Goal: Information Seeking & Learning: Find specific fact

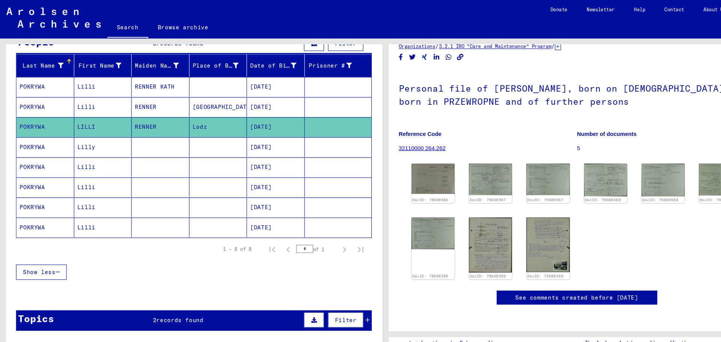
scroll to position [35, 0]
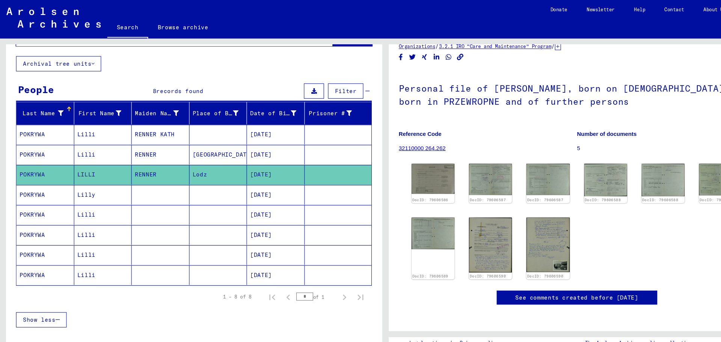
click at [115, 145] on mat-cell "Lilli" at bounding box center [96, 145] width 54 height 18
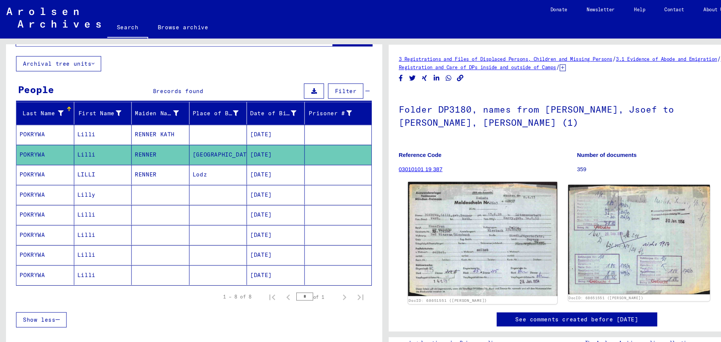
click at [453, 217] on img at bounding box center [450, 223] width 139 height 107
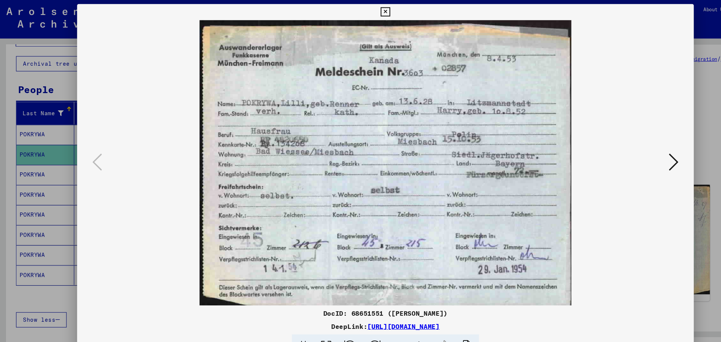
click at [359, 11] on icon at bounding box center [360, 11] width 9 height 9
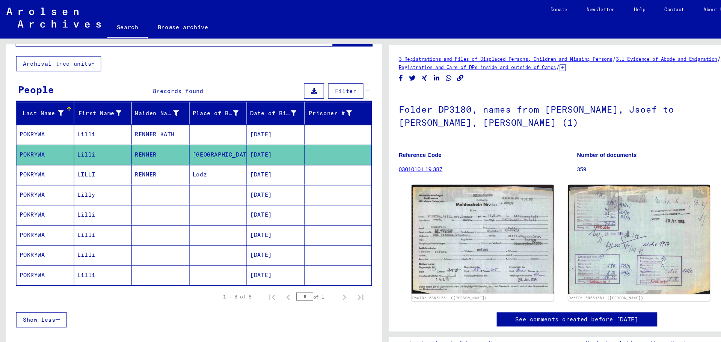
click at [146, 163] on mat-cell "RENNER" at bounding box center [150, 163] width 54 height 18
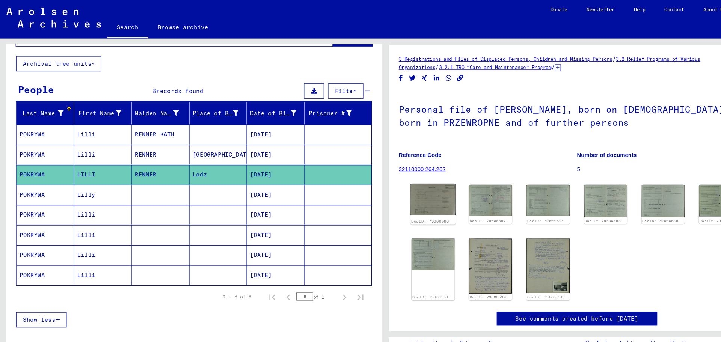
click at [409, 191] on img at bounding box center [405, 186] width 42 height 29
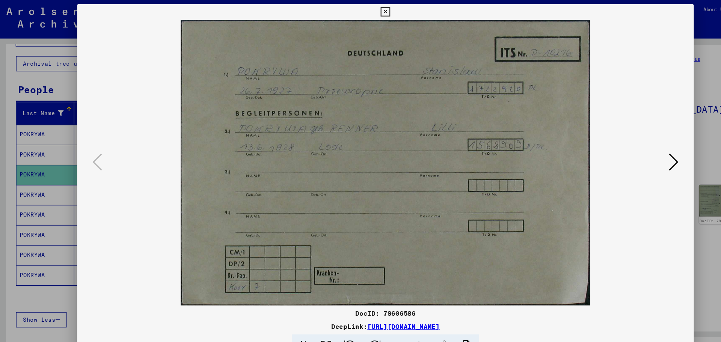
click at [628, 154] on icon at bounding box center [629, 152] width 9 height 18
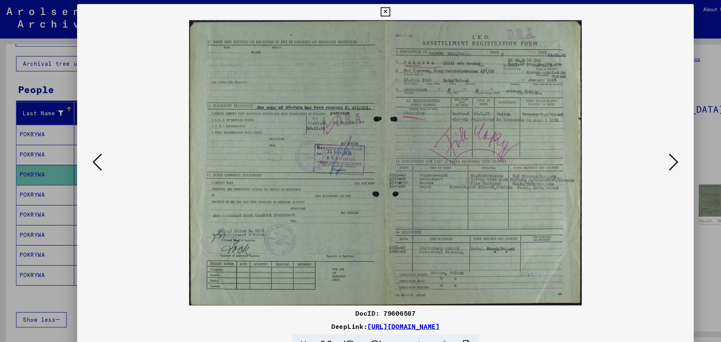
click at [98, 152] on img at bounding box center [361, 152] width 526 height 267
click at [91, 154] on icon at bounding box center [90, 152] width 9 height 18
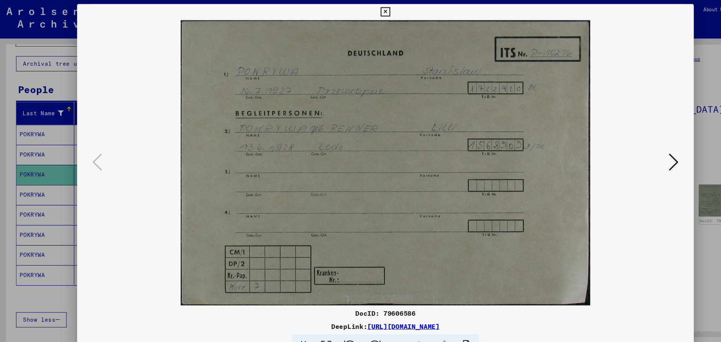
click at [630, 150] on icon at bounding box center [629, 152] width 9 height 18
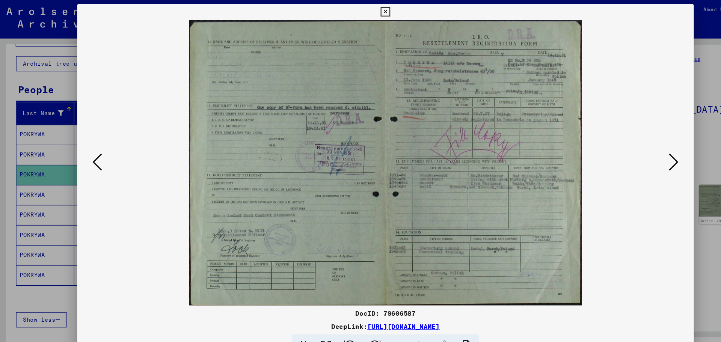
click at [629, 149] on icon at bounding box center [629, 152] width 9 height 18
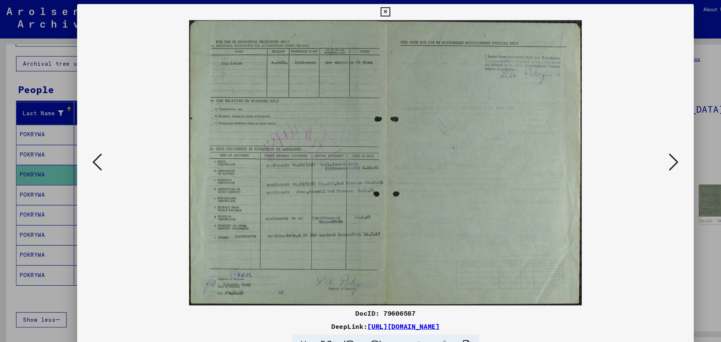
click at [358, 13] on icon at bounding box center [360, 11] width 9 height 9
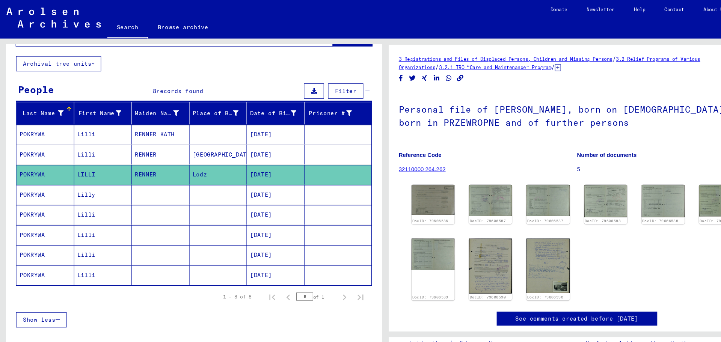
click at [114, 143] on mat-cell "Lilli" at bounding box center [96, 145] width 54 height 18
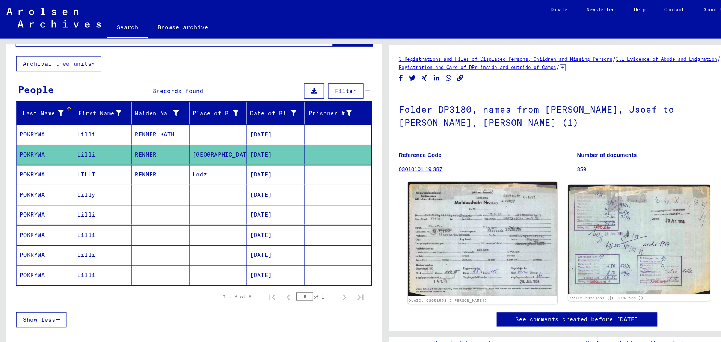
click at [453, 202] on img at bounding box center [450, 223] width 139 height 107
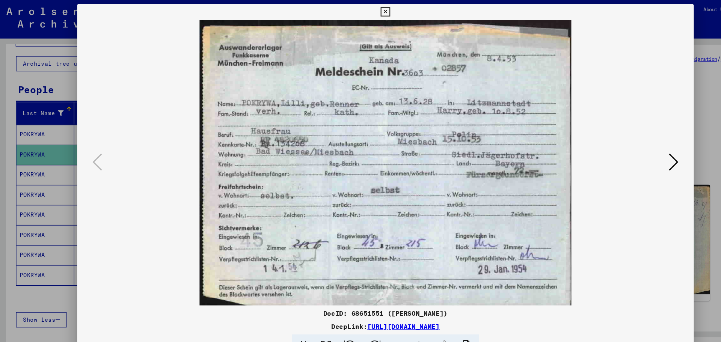
click at [360, 12] on icon at bounding box center [360, 11] width 9 height 9
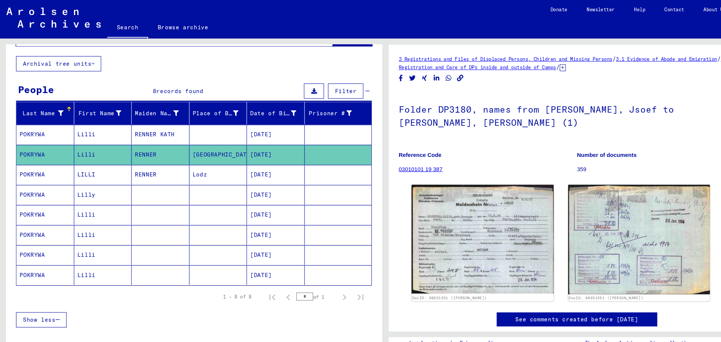
click at [143, 183] on mat-cell at bounding box center [150, 182] width 54 height 18
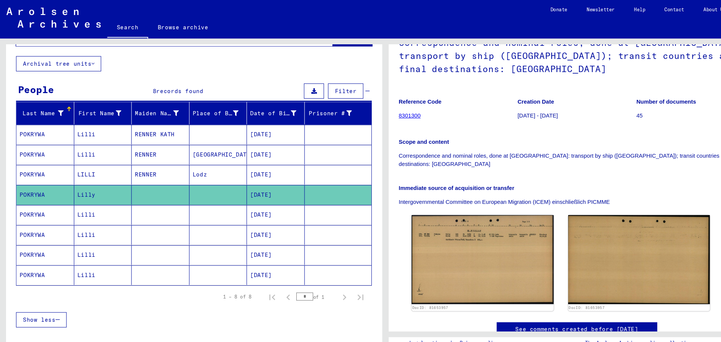
scroll to position [105, 0]
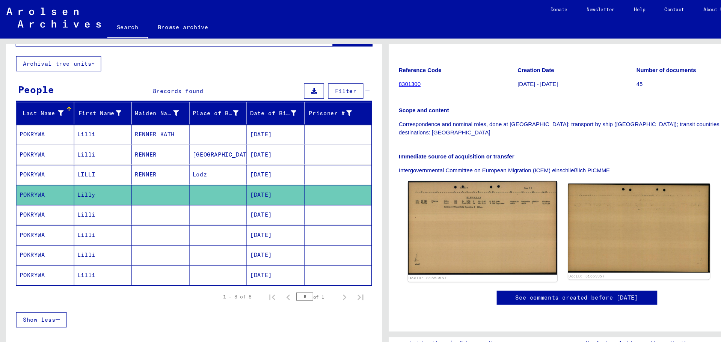
click at [443, 190] on img at bounding box center [450, 212] width 139 height 87
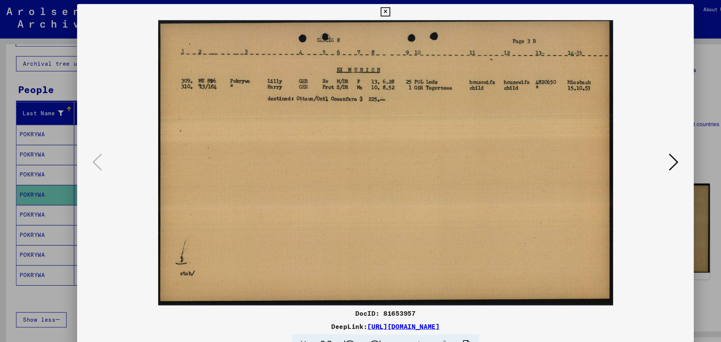
click at [628, 152] on icon at bounding box center [629, 152] width 9 height 18
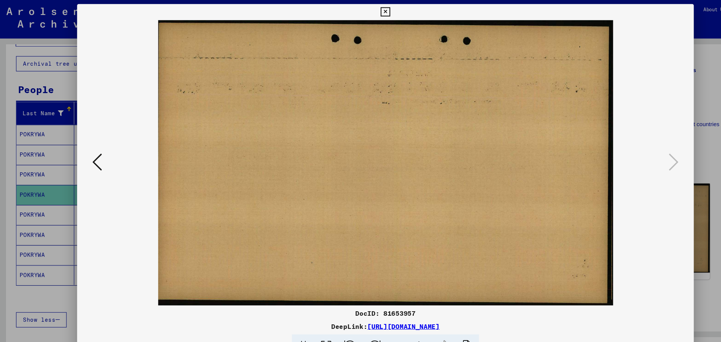
click at [356, 10] on icon at bounding box center [360, 11] width 9 height 9
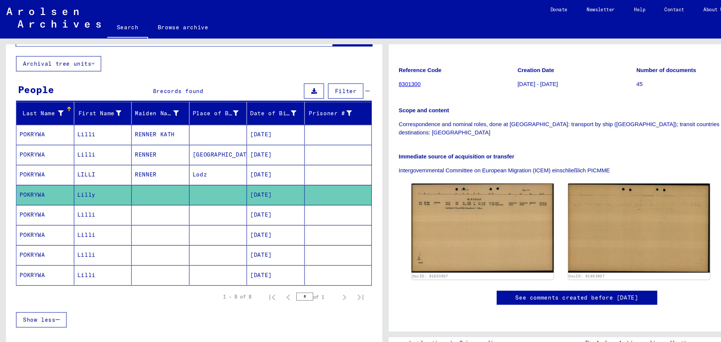
click at [152, 202] on mat-cell at bounding box center [150, 201] width 54 height 18
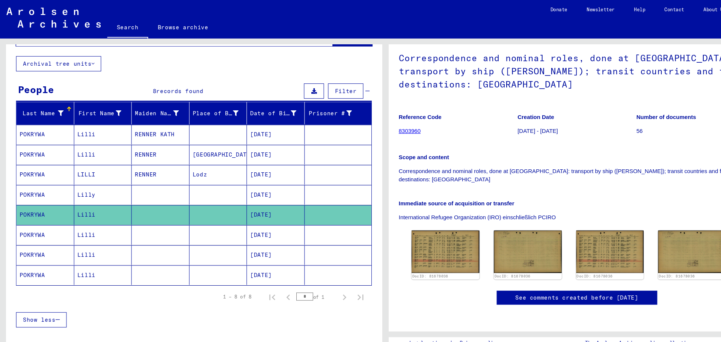
scroll to position [105, 0]
click at [408, 214] on img at bounding box center [416, 235] width 66 height 42
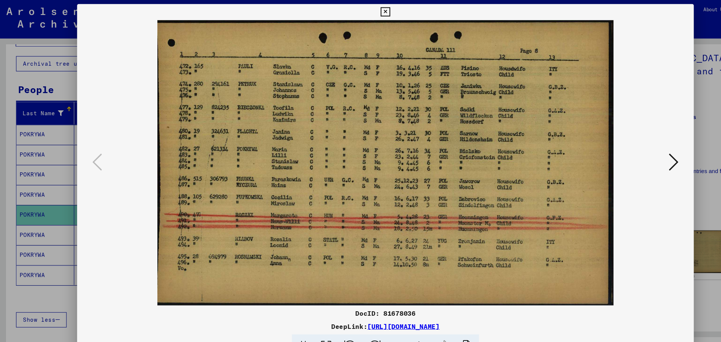
click at [632, 153] on icon at bounding box center [629, 152] width 9 height 18
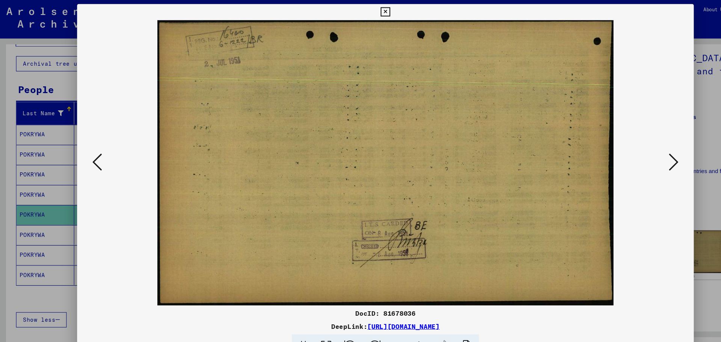
click at [632, 153] on icon at bounding box center [629, 152] width 9 height 18
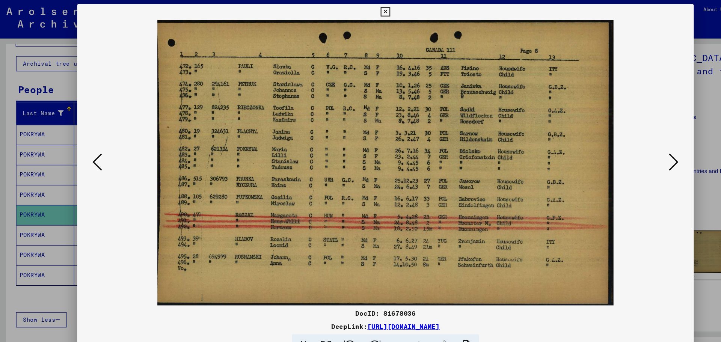
click at [627, 155] on icon at bounding box center [629, 152] width 9 height 18
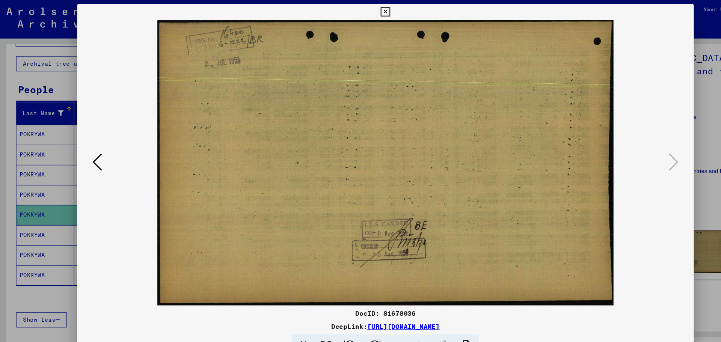
click at [363, 9] on icon at bounding box center [360, 11] width 9 height 9
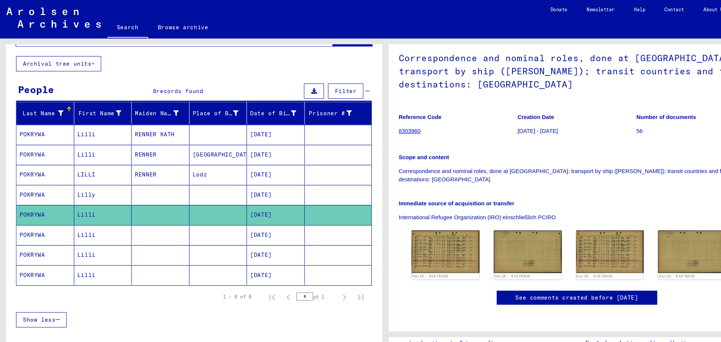
click at [133, 217] on mat-cell at bounding box center [150, 220] width 54 height 18
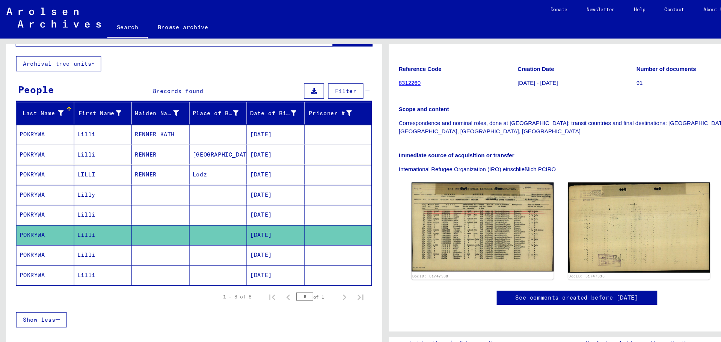
scroll to position [176, 0]
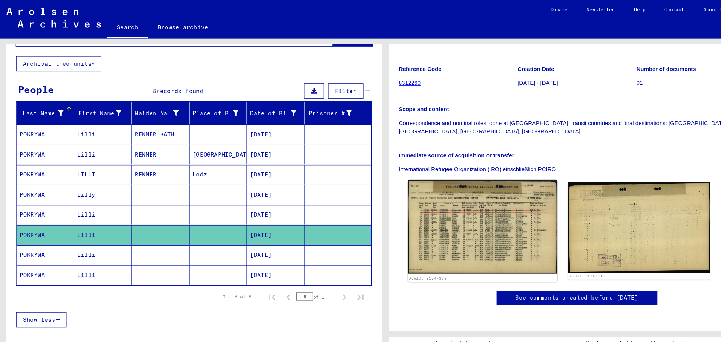
click at [439, 168] on img at bounding box center [450, 211] width 139 height 87
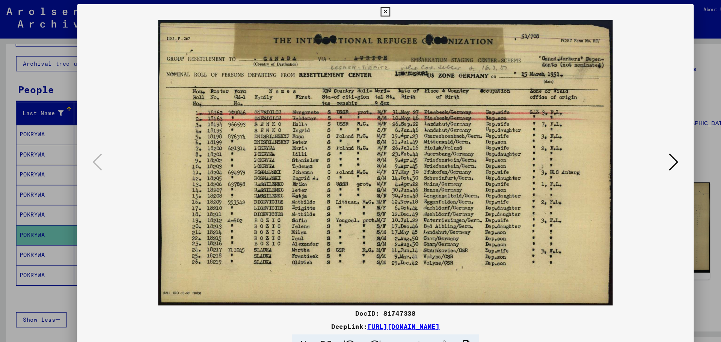
click at [361, 9] on icon at bounding box center [360, 11] width 9 height 9
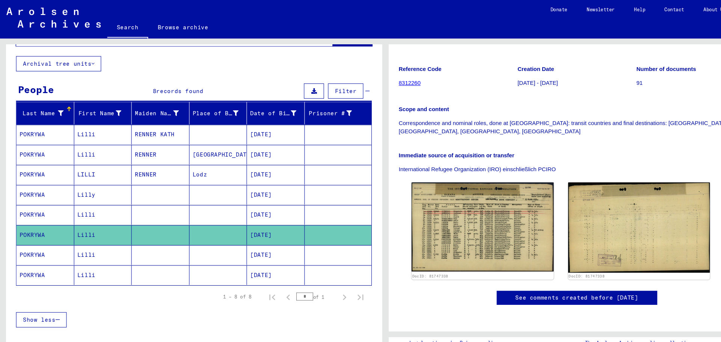
click at [130, 233] on mat-cell at bounding box center [150, 238] width 54 height 18
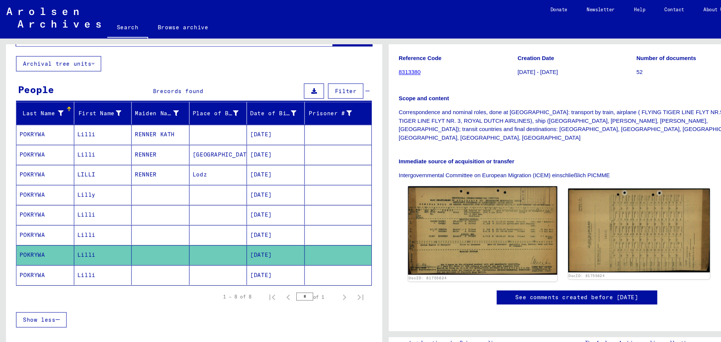
scroll to position [140, 0]
click at [475, 178] on img at bounding box center [450, 216] width 139 height 83
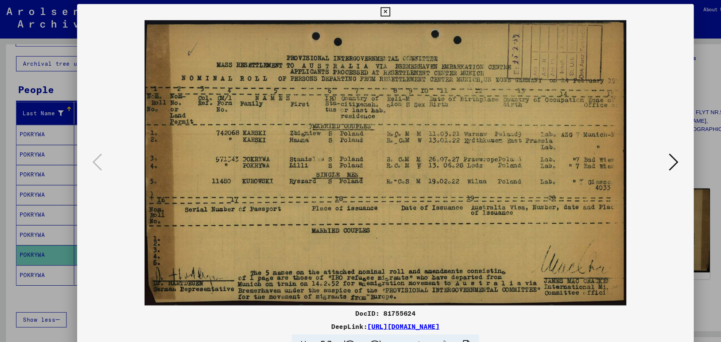
click at [628, 159] on icon at bounding box center [629, 152] width 9 height 18
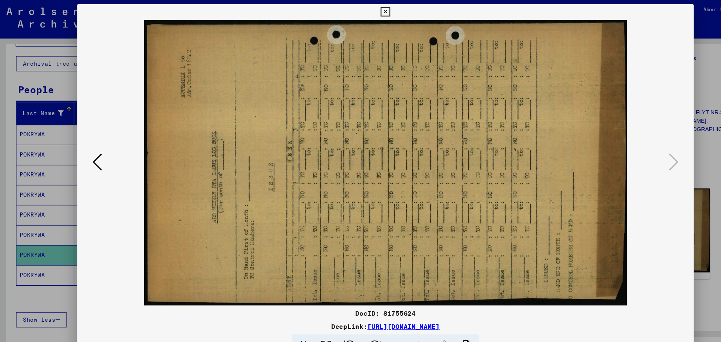
click at [358, 4] on button at bounding box center [360, 11] width 13 height 15
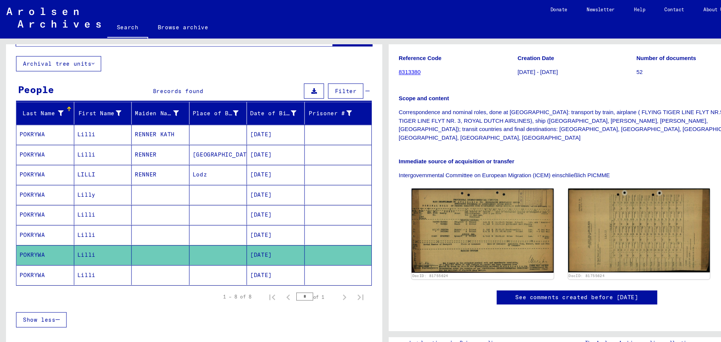
click at [154, 259] on mat-cell at bounding box center [150, 257] width 54 height 18
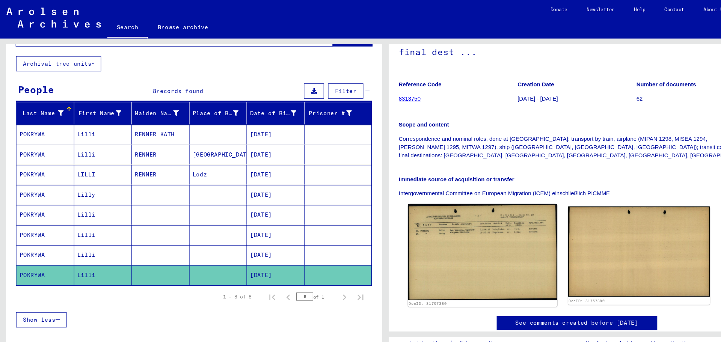
scroll to position [105, 0]
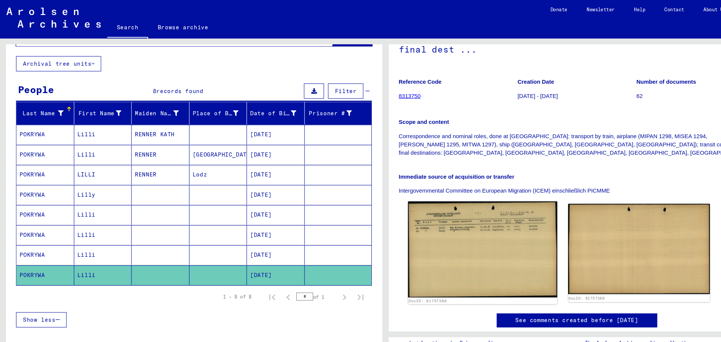
click at [456, 201] on img at bounding box center [450, 233] width 139 height 90
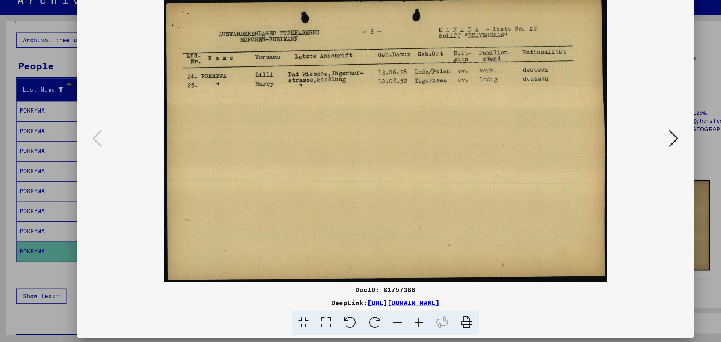
scroll to position [0, 0]
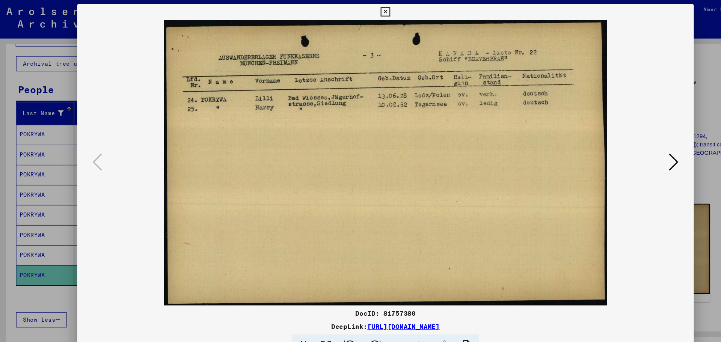
click at [360, 12] on icon at bounding box center [360, 11] width 9 height 9
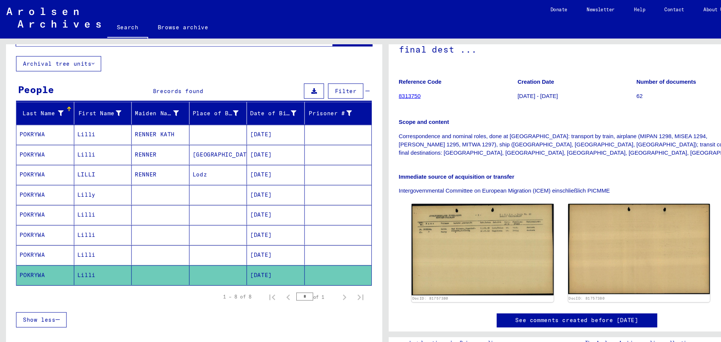
scroll to position [70, 0]
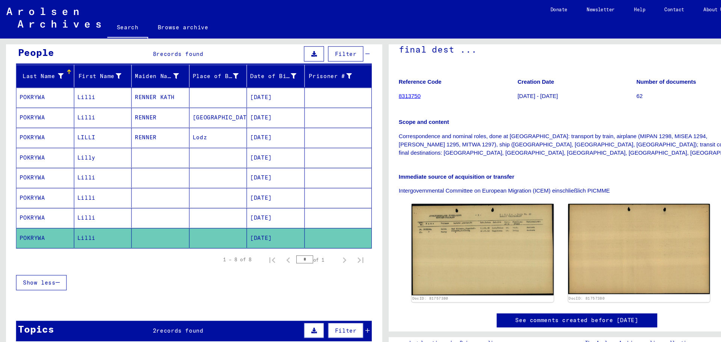
click at [519, 296] on link "See comments created before January 2022" at bounding box center [539, 300] width 115 height 8
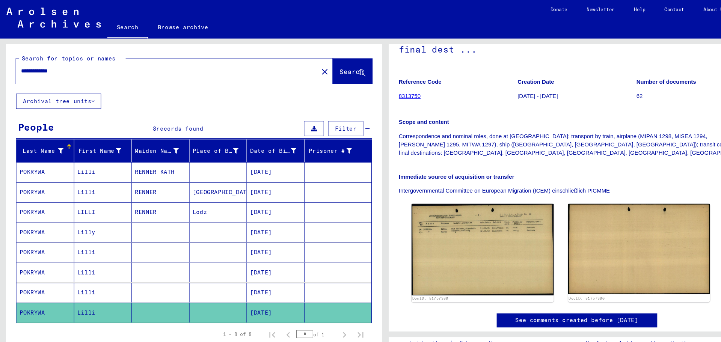
scroll to position [0, 0]
click at [35, 65] on input "**********" at bounding box center [157, 67] width 274 height 8
click at [154, 281] on mat-cell at bounding box center [150, 274] width 54 height 18
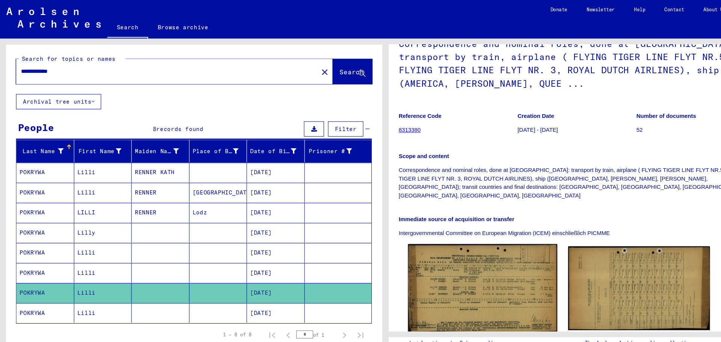
scroll to position [70, 0]
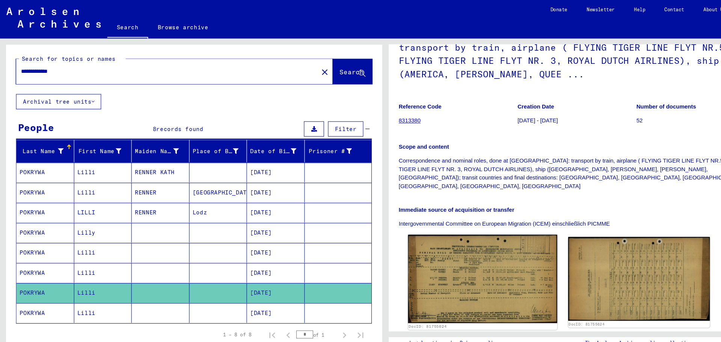
click at [455, 237] on img at bounding box center [450, 261] width 139 height 83
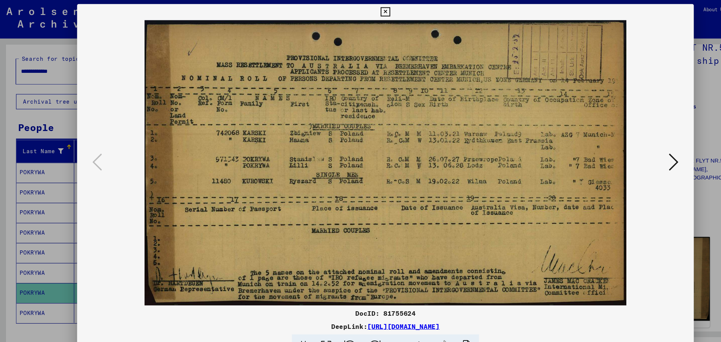
click at [363, 9] on icon at bounding box center [360, 11] width 9 height 9
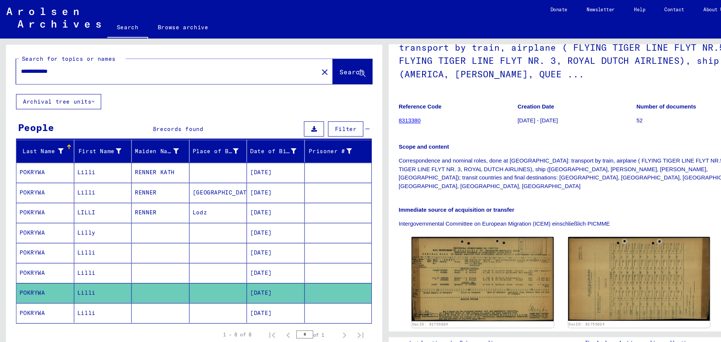
click at [33, 66] on input "**********" at bounding box center [157, 67] width 274 height 8
click at [326, 70] on span "Search" at bounding box center [329, 67] width 23 height 8
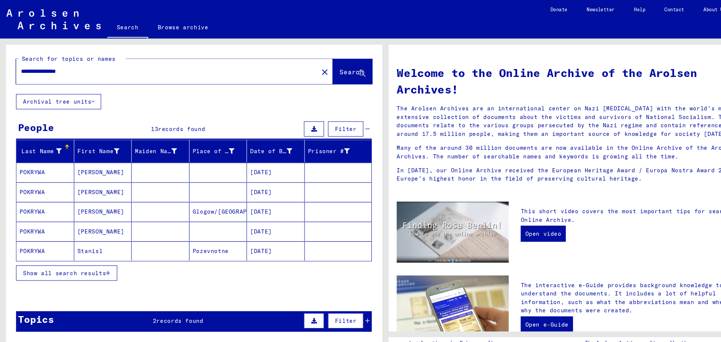
click at [145, 159] on mat-cell at bounding box center [150, 161] width 54 height 18
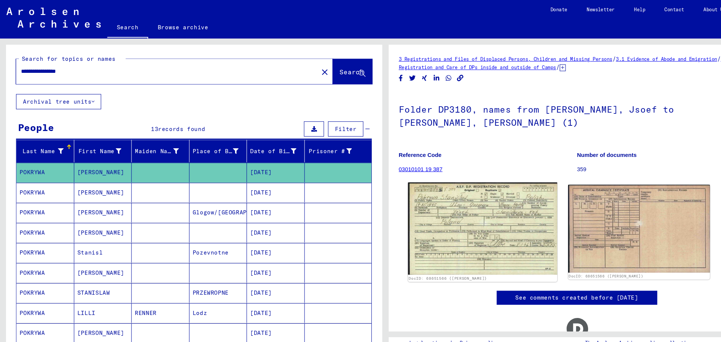
click at [476, 215] on img at bounding box center [450, 213] width 139 height 86
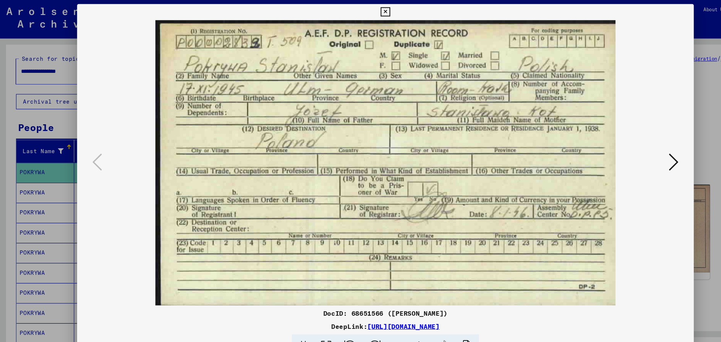
click at [629, 152] on icon at bounding box center [629, 152] width 9 height 18
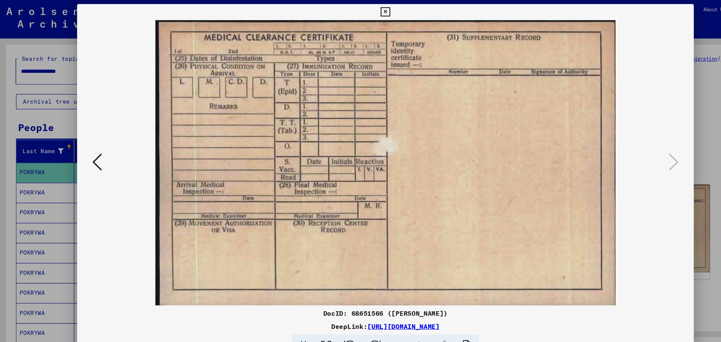
click at [92, 151] on icon at bounding box center [90, 152] width 9 height 18
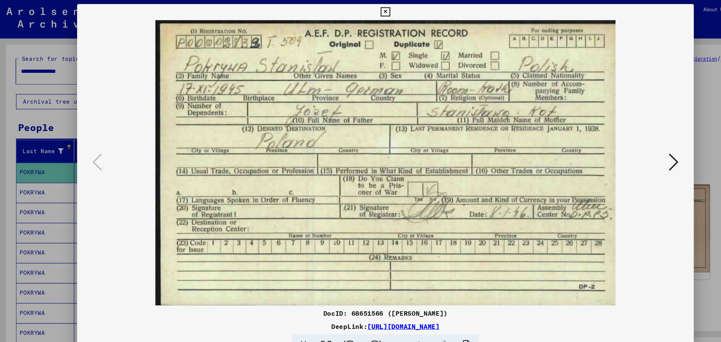
click at [364, 12] on icon at bounding box center [360, 11] width 9 height 9
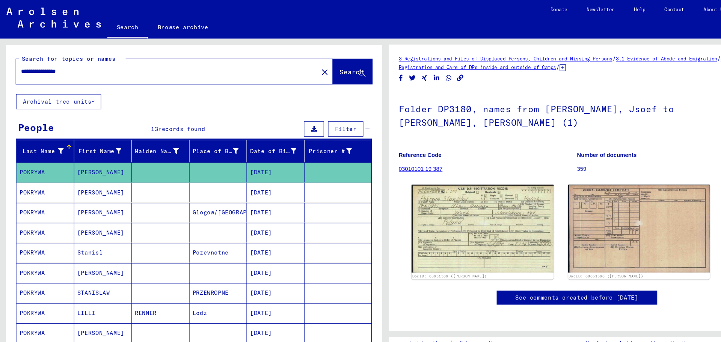
click at [144, 179] on mat-cell at bounding box center [150, 180] width 54 height 18
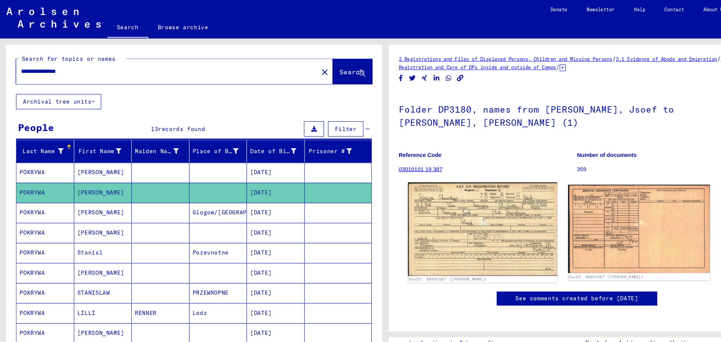
click at [454, 235] on img at bounding box center [450, 213] width 139 height 87
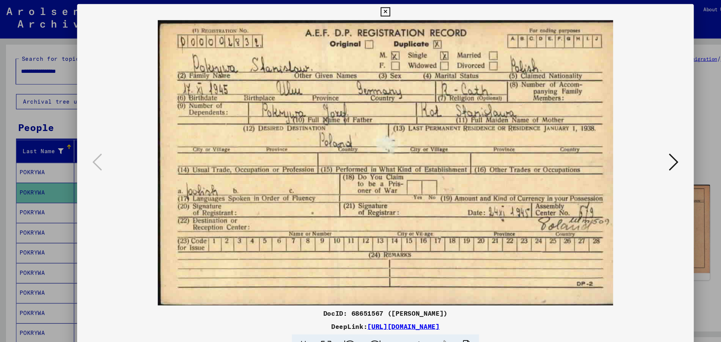
click at [360, 7] on icon at bounding box center [360, 11] width 9 height 9
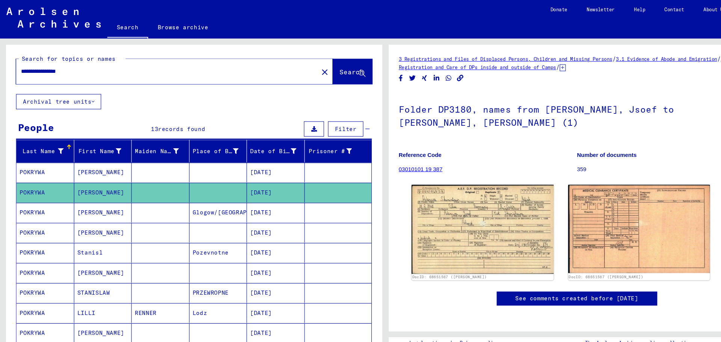
click at [148, 199] on mat-cell at bounding box center [150, 199] width 54 height 18
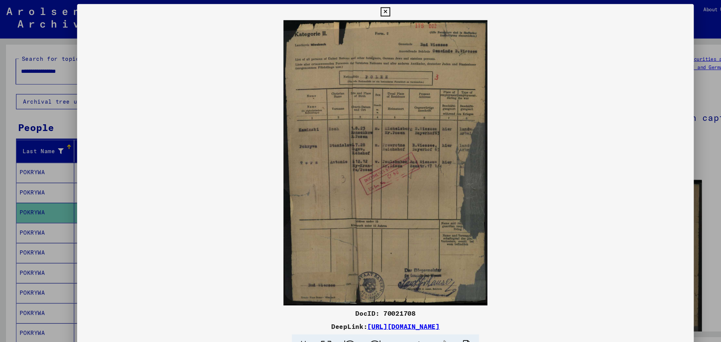
click at [361, 11] on icon at bounding box center [360, 11] width 9 height 9
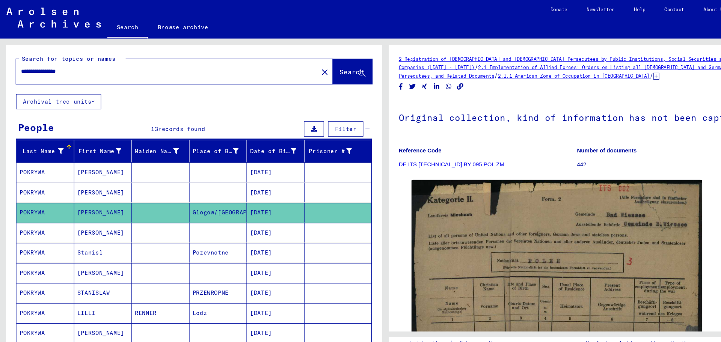
click at [141, 220] on mat-cell at bounding box center [150, 217] width 54 height 18
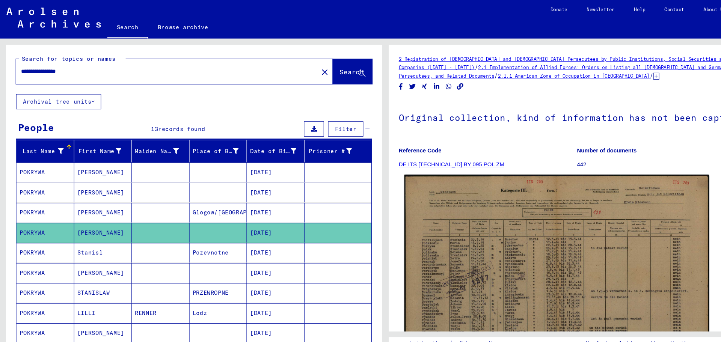
click at [535, 241] on img at bounding box center [520, 264] width 285 height 202
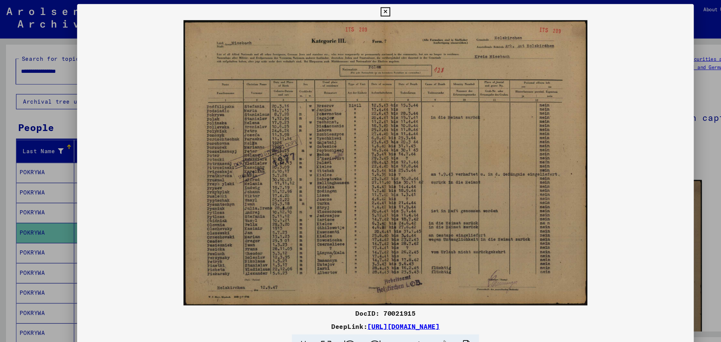
click at [360, 11] on icon at bounding box center [360, 11] width 9 height 9
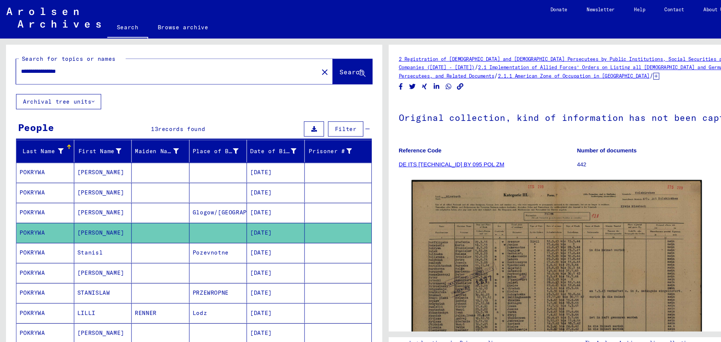
click at [143, 273] on mat-cell at bounding box center [150, 274] width 54 height 18
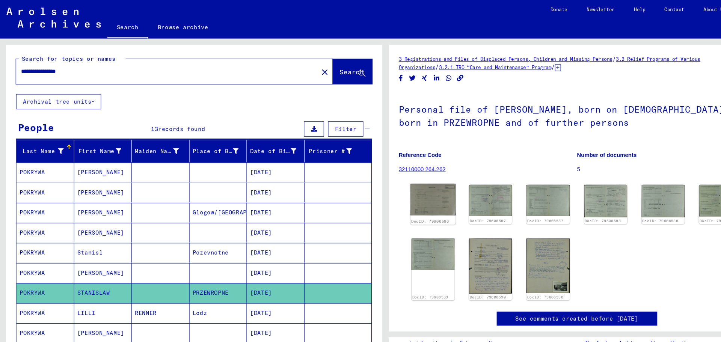
click at [401, 185] on img at bounding box center [405, 186] width 42 height 29
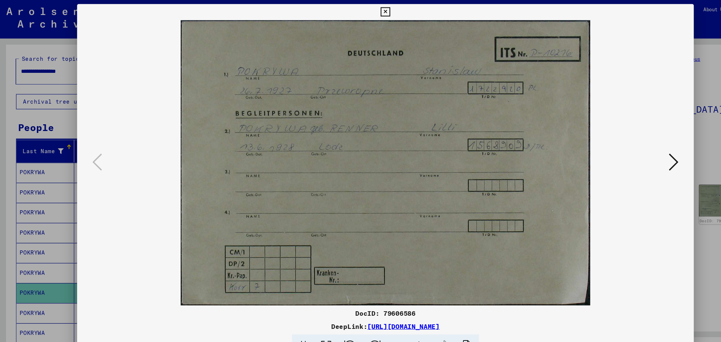
click at [631, 152] on icon at bounding box center [629, 152] width 9 height 18
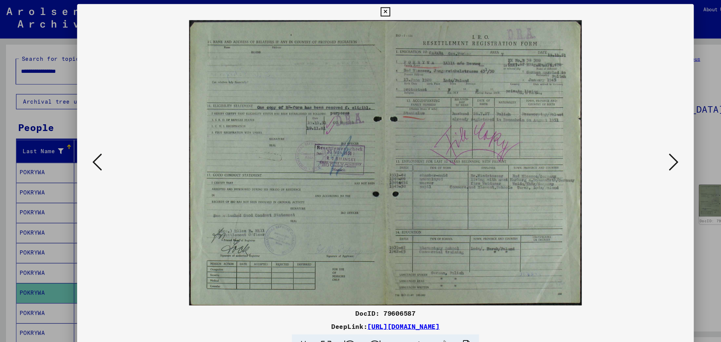
click at [631, 152] on icon at bounding box center [629, 152] width 9 height 18
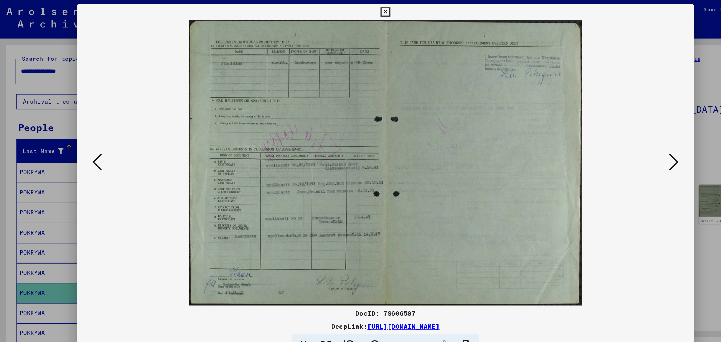
click at [631, 152] on icon at bounding box center [629, 152] width 9 height 18
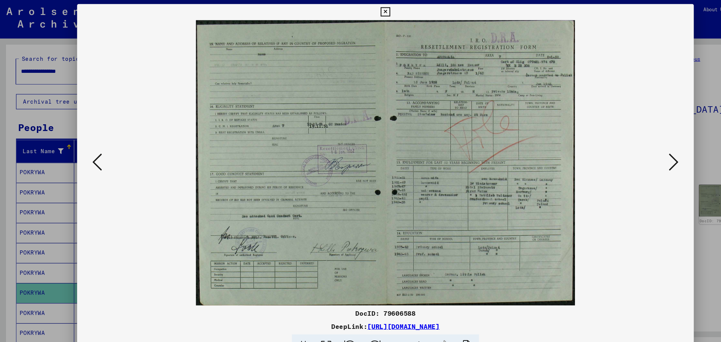
click at [631, 152] on icon at bounding box center [629, 152] width 9 height 18
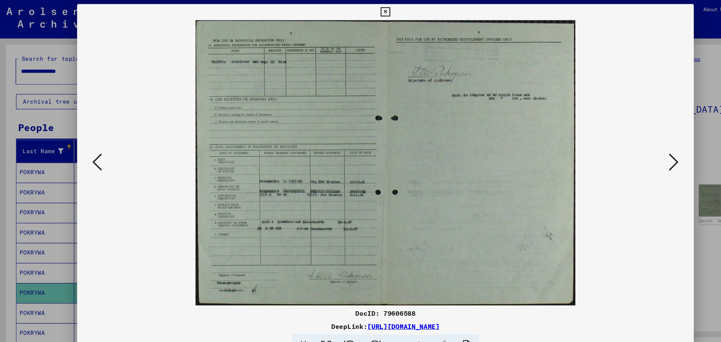
click at [631, 152] on icon at bounding box center [629, 152] width 9 height 18
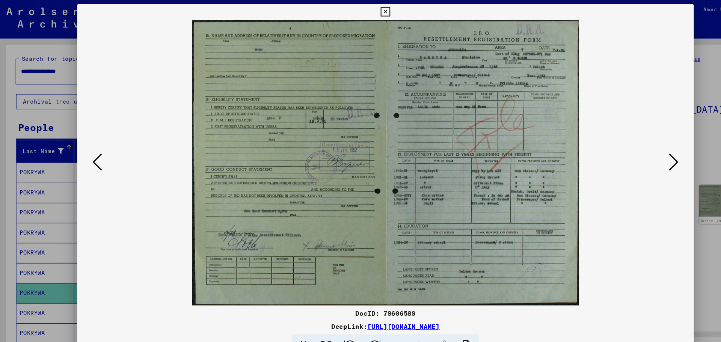
click at [631, 152] on icon at bounding box center [629, 152] width 9 height 18
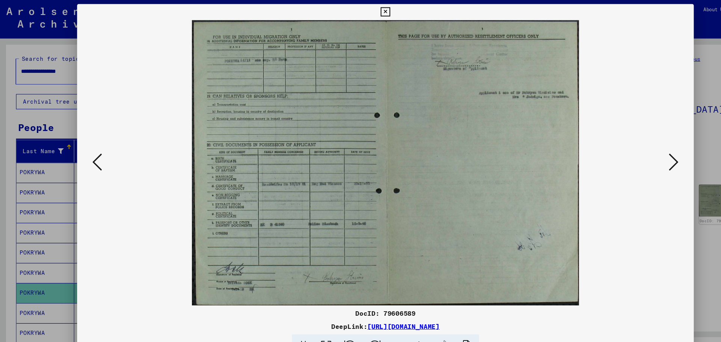
click at [631, 152] on icon at bounding box center [629, 152] width 9 height 18
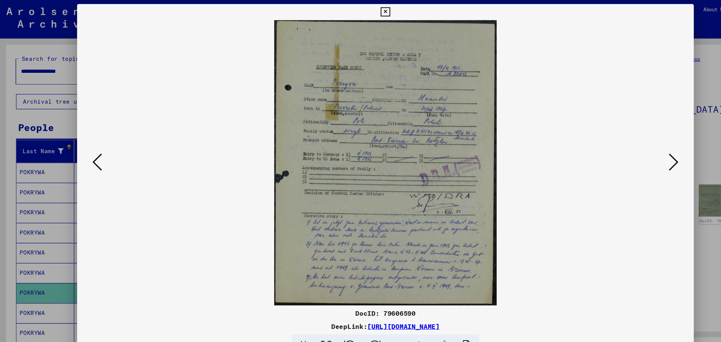
click at [631, 152] on icon at bounding box center [629, 152] width 9 height 18
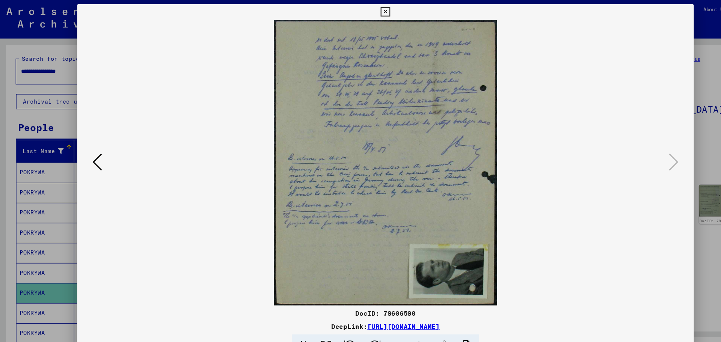
click at [359, 11] on icon at bounding box center [360, 11] width 9 height 9
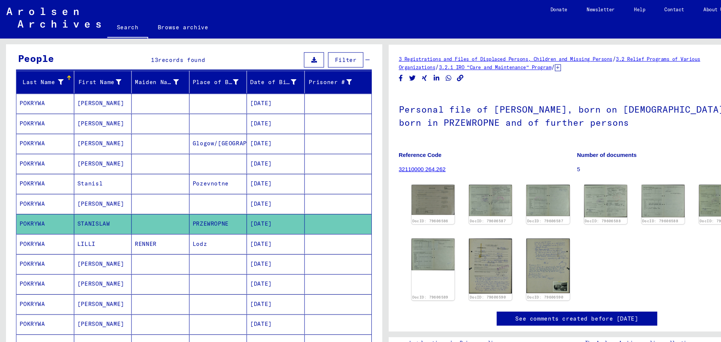
scroll to position [70, 0]
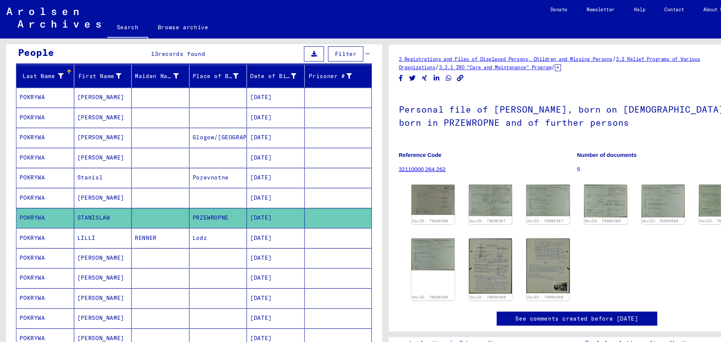
click at [148, 243] on mat-cell at bounding box center [150, 241] width 54 height 18
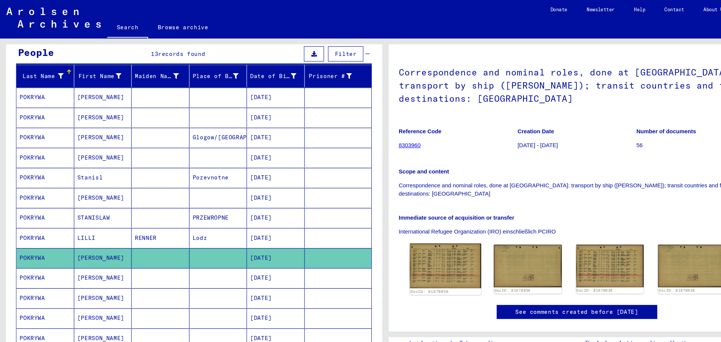
scroll to position [35, 0]
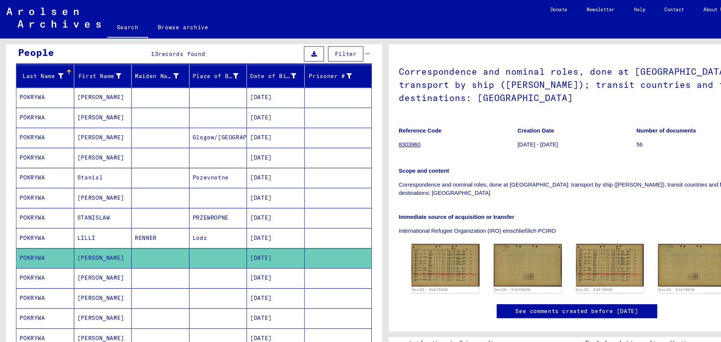
click at [103, 255] on mat-cell "Stanislaw" at bounding box center [96, 260] width 54 height 18
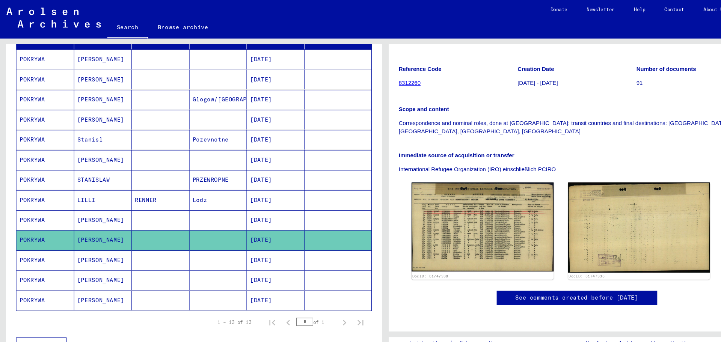
scroll to position [211, 0]
click at [179, 242] on mat-cell at bounding box center [204, 243] width 54 height 18
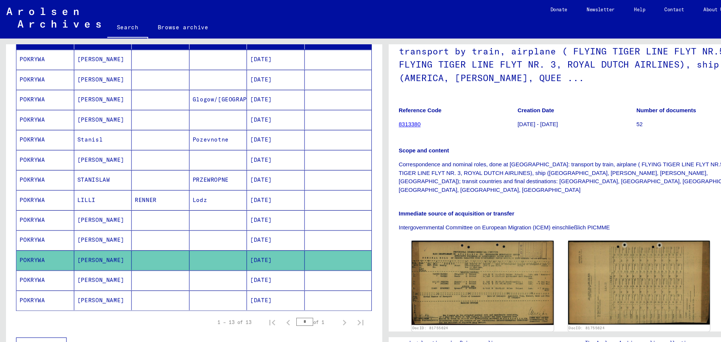
scroll to position [105, 0]
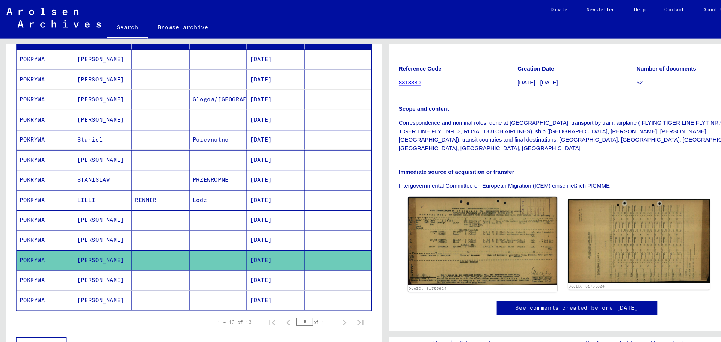
click at [443, 221] on img at bounding box center [450, 225] width 139 height 83
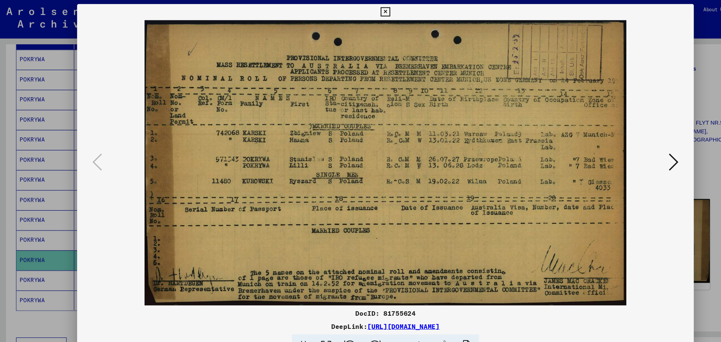
click at [633, 148] on icon at bounding box center [629, 152] width 9 height 18
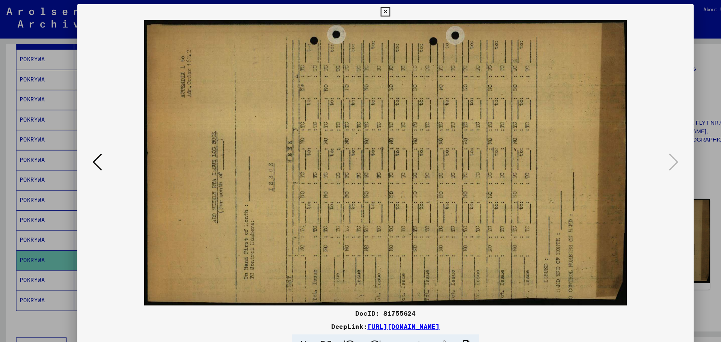
click at [621, 150] on img at bounding box center [361, 152] width 526 height 267
click at [359, 11] on icon at bounding box center [360, 11] width 9 height 9
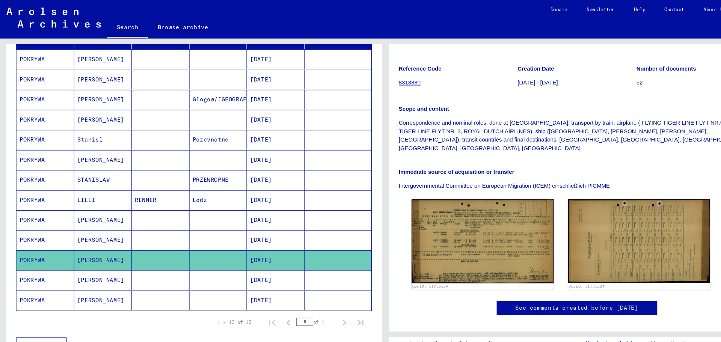
scroll to position [140, 0]
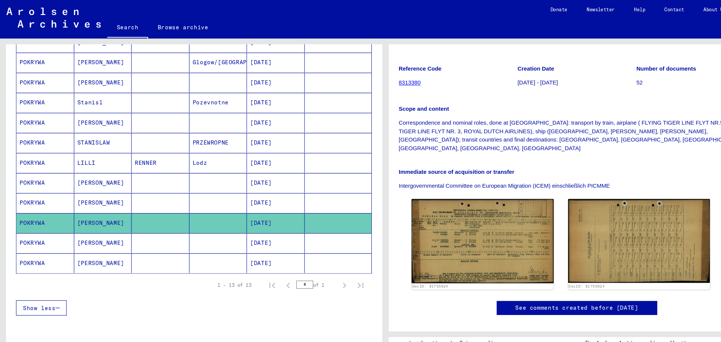
click at [160, 227] on mat-cell at bounding box center [150, 227] width 54 height 18
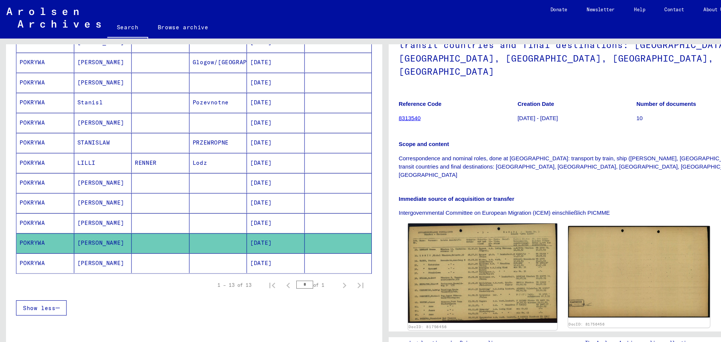
scroll to position [105, 0]
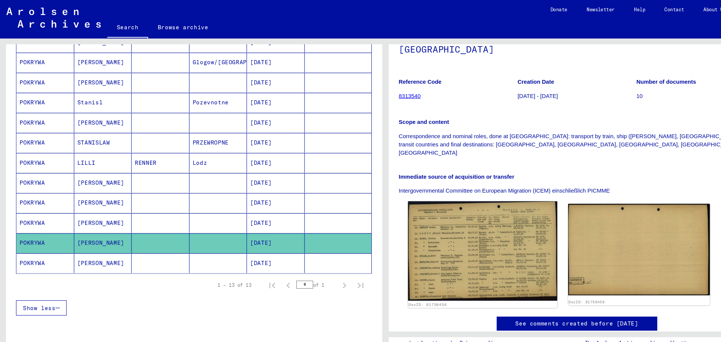
click at [466, 212] on img at bounding box center [450, 234] width 139 height 93
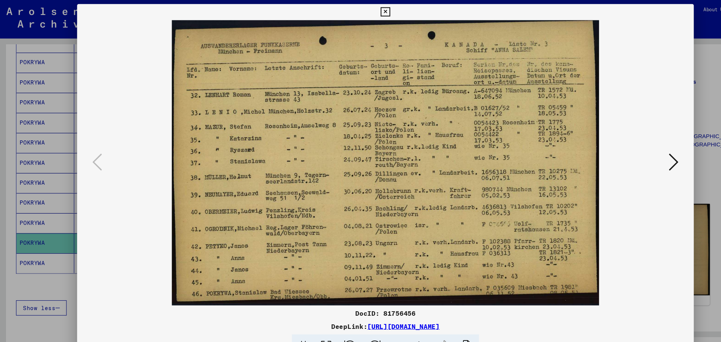
click at [359, 10] on icon at bounding box center [360, 11] width 9 height 9
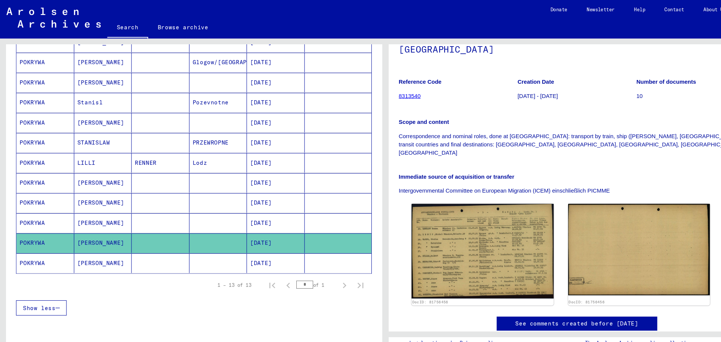
click at [132, 244] on mat-cell at bounding box center [150, 246] width 54 height 18
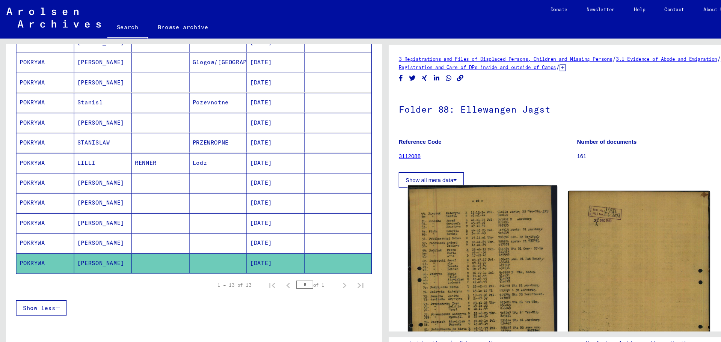
click at [437, 268] on img at bounding box center [450, 274] width 139 height 203
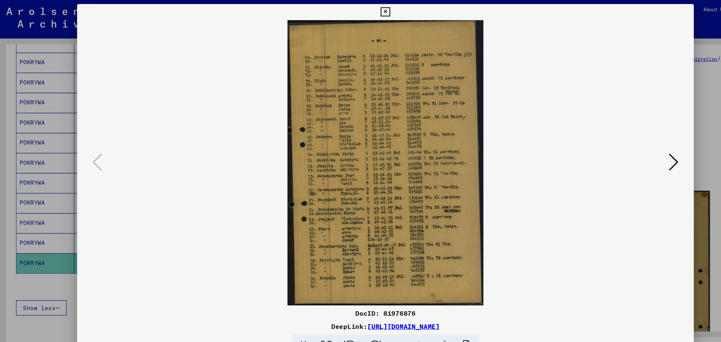
click at [363, 8] on icon at bounding box center [360, 11] width 9 height 9
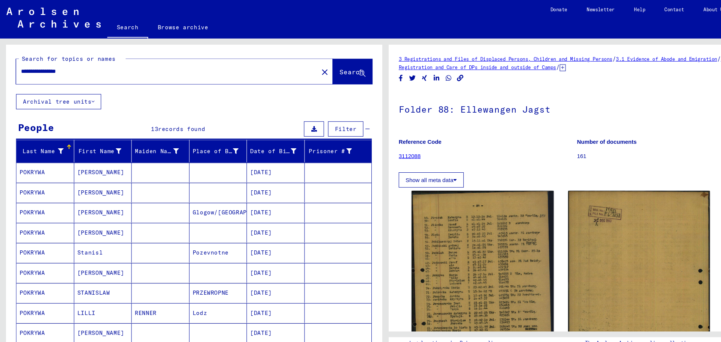
click at [152, 160] on mat-cell at bounding box center [150, 161] width 54 height 18
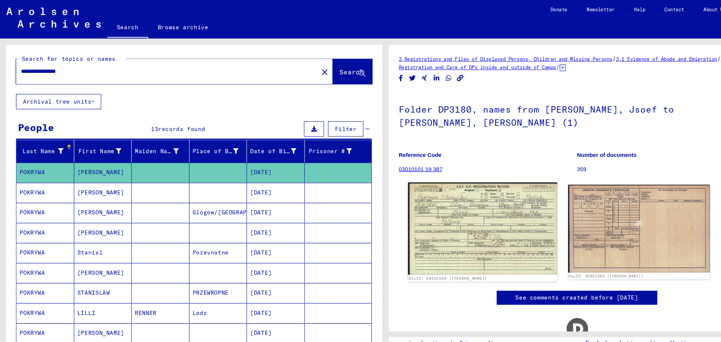
click at [471, 211] on img at bounding box center [450, 213] width 139 height 86
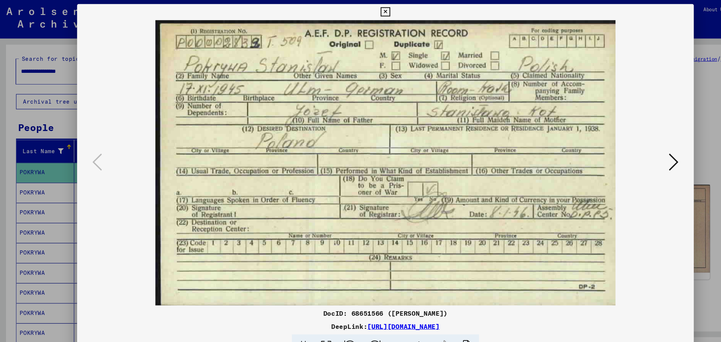
click at [629, 158] on icon at bounding box center [629, 152] width 9 height 18
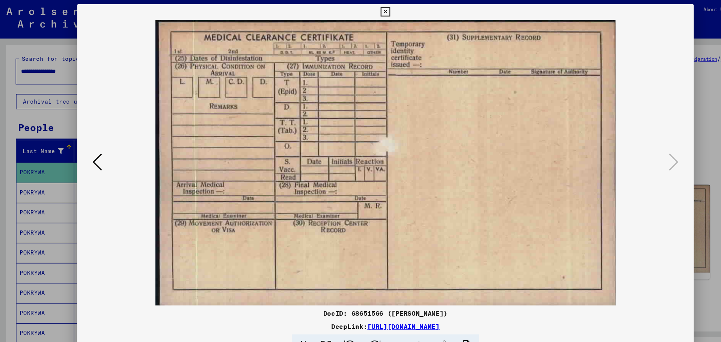
click at [358, 11] on icon at bounding box center [360, 11] width 9 height 9
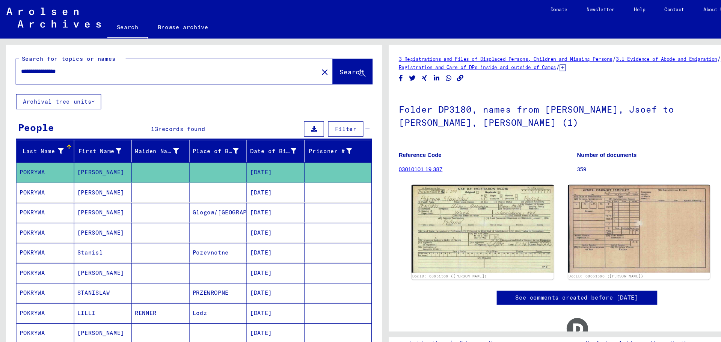
click at [137, 185] on mat-cell at bounding box center [150, 180] width 54 height 18
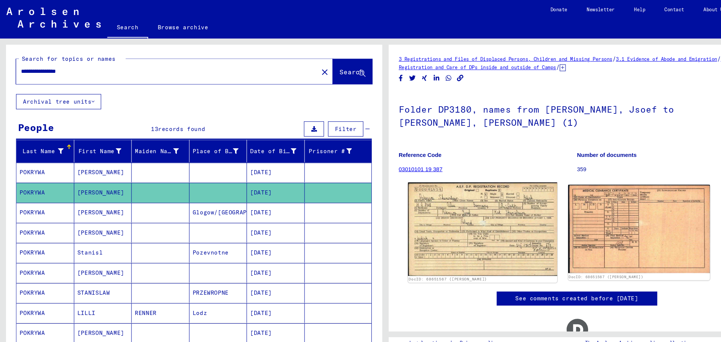
click at [453, 209] on img at bounding box center [450, 213] width 139 height 87
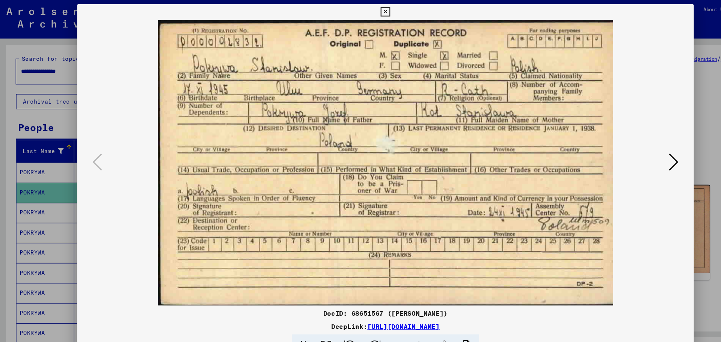
click at [361, 12] on icon at bounding box center [360, 11] width 9 height 9
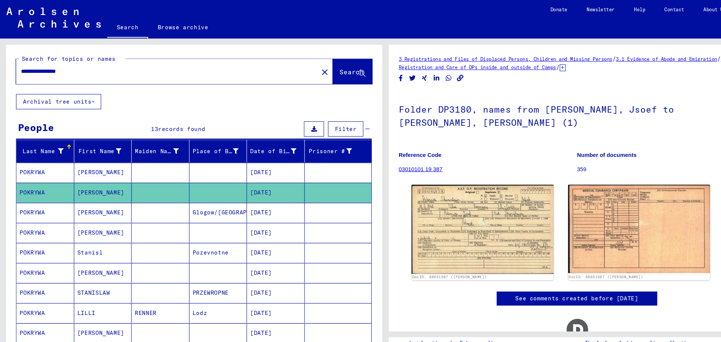
click at [133, 203] on mat-cell at bounding box center [150, 199] width 54 height 18
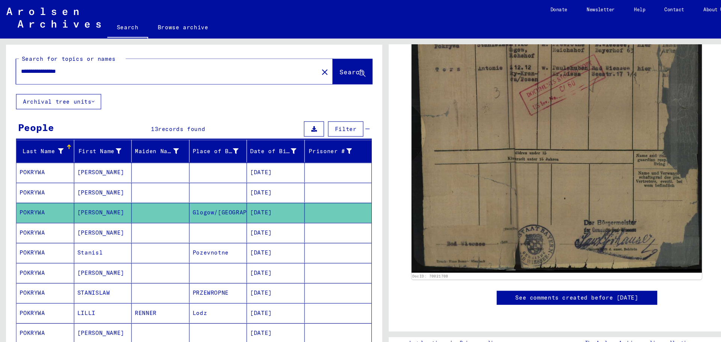
click at [124, 222] on mat-cell at bounding box center [150, 217] width 54 height 18
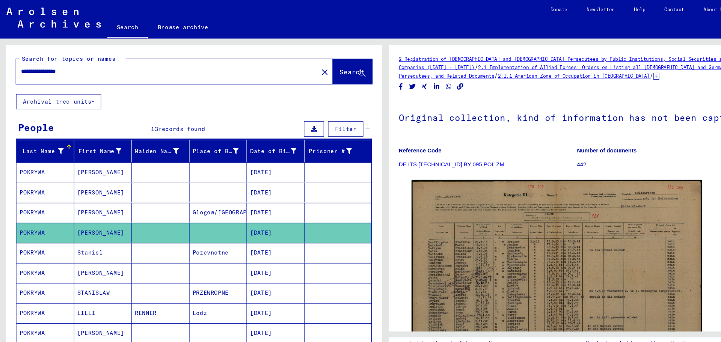
click at [50, 68] on input "**********" at bounding box center [157, 67] width 274 height 8
click at [335, 67] on icon at bounding box center [338, 69] width 6 height 6
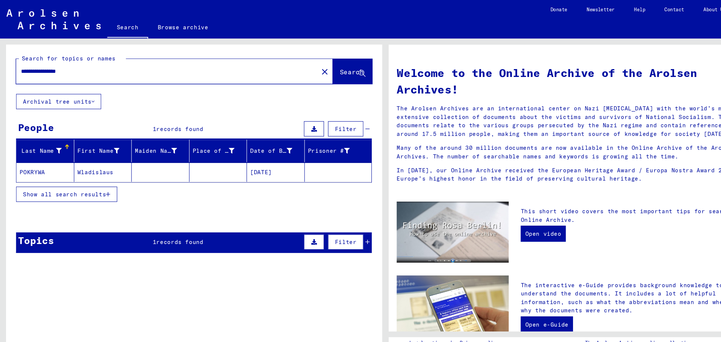
click at [144, 162] on mat-cell at bounding box center [150, 161] width 54 height 18
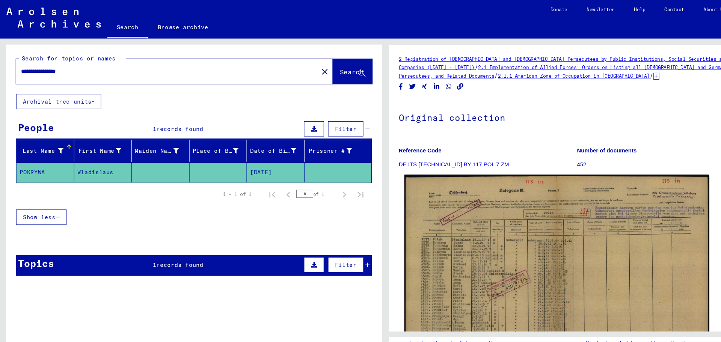
click at [496, 245] on img at bounding box center [520, 264] width 285 height 202
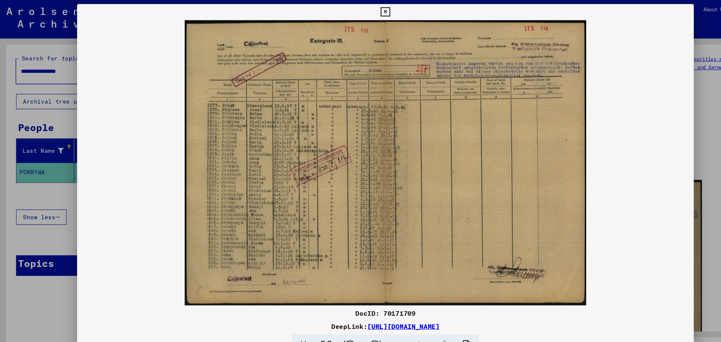
click at [359, 11] on icon at bounding box center [360, 11] width 9 height 9
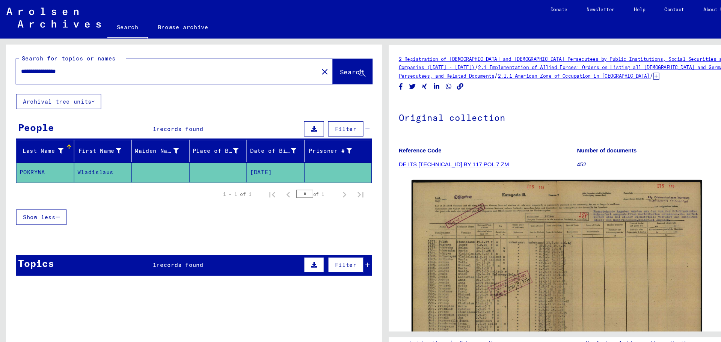
drag, startPoint x: 49, startPoint y: 66, endPoint x: 13, endPoint y: 62, distance: 36.0
click at [13, 62] on div "**********" at bounding box center [182, 65] width 352 height 46
click at [326, 67] on span "Search" at bounding box center [329, 67] width 23 height 8
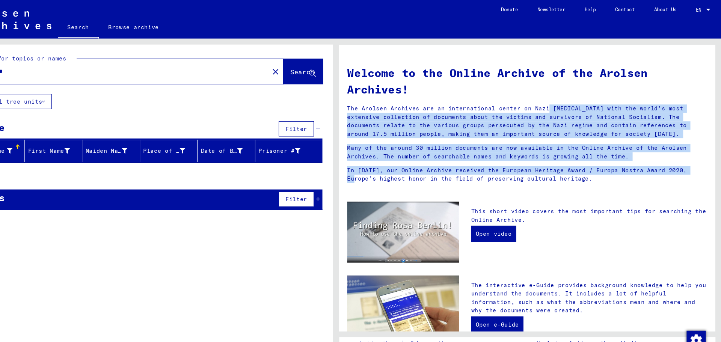
drag, startPoint x: 503, startPoint y: 102, endPoint x: 639, endPoint y: 155, distance: 145.9
click at [639, 155] on div "Welcome to the Online Archive of the Arolsen Archives! The Arolsen Archives are…" at bounding box center [539, 115] width 348 height 124
click at [544, 137] on p "Many of the around 30 million documents are now available in the Online Archive…" at bounding box center [539, 142] width 337 height 16
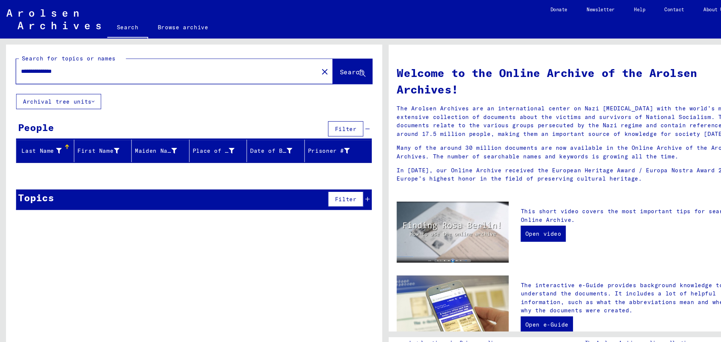
click at [39, 65] on input "**********" at bounding box center [154, 67] width 269 height 8
click at [320, 69] on span "Search" at bounding box center [329, 67] width 23 height 8
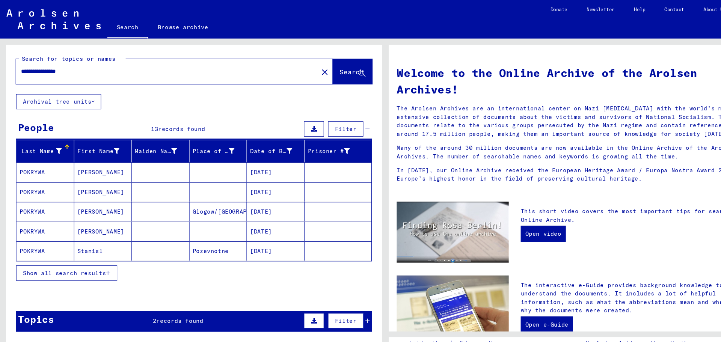
click at [47, 66] on input "**********" at bounding box center [154, 67] width 269 height 8
click at [125, 234] on mat-cell at bounding box center [150, 235] width 54 height 18
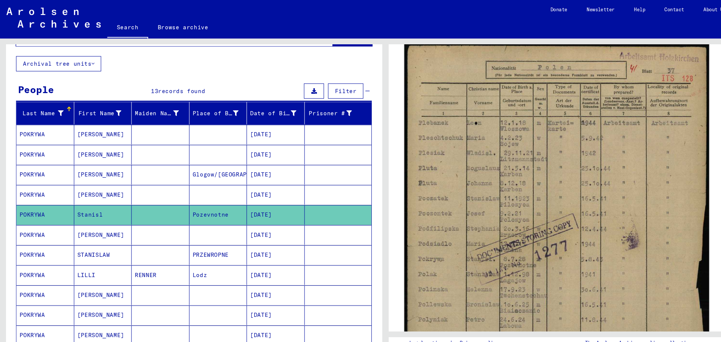
scroll to position [140, 0]
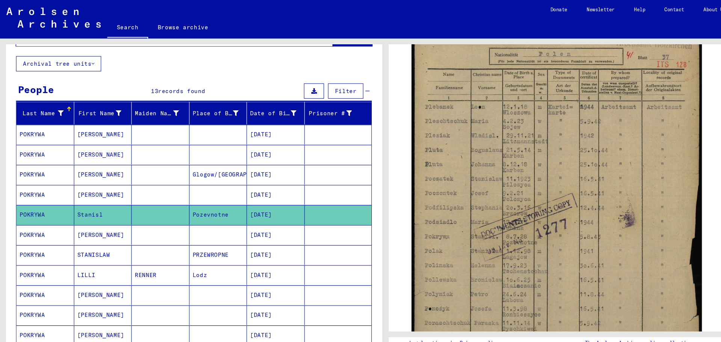
click at [143, 184] on mat-cell at bounding box center [150, 182] width 54 height 18
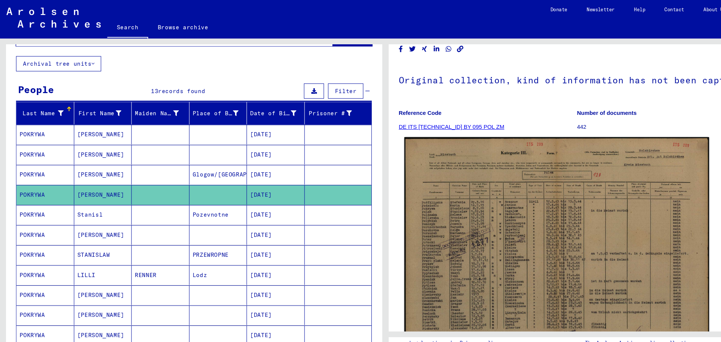
scroll to position [35, 0]
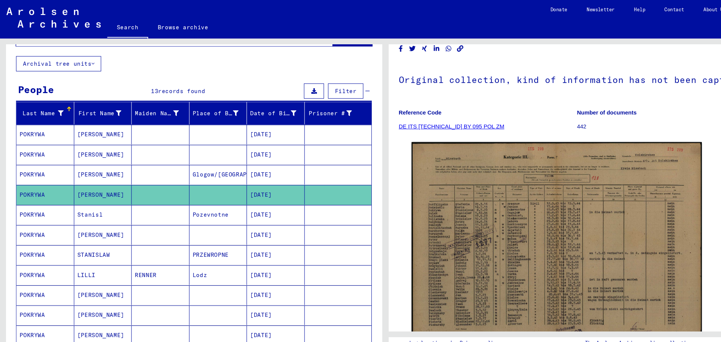
click at [157, 160] on mat-cell at bounding box center [150, 163] width 54 height 18
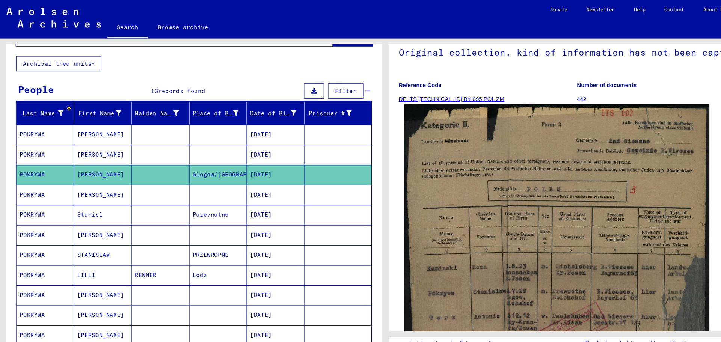
scroll to position [105, 0]
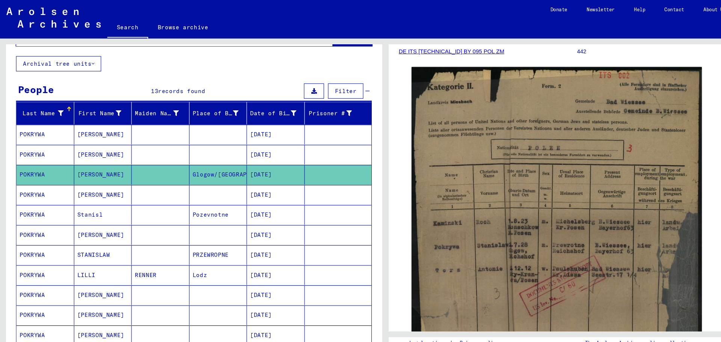
click at [153, 251] on mat-cell "RENNER" at bounding box center [150, 257] width 54 height 18
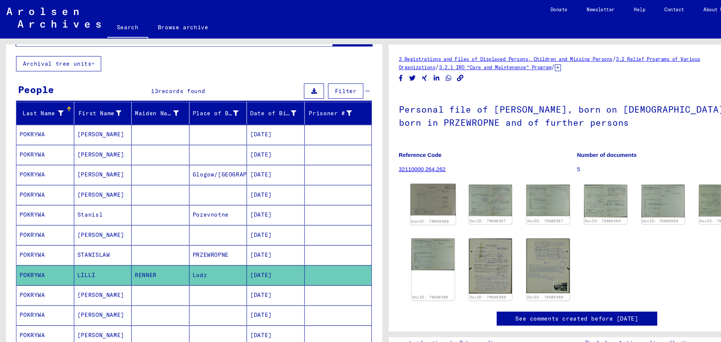
click at [415, 191] on img at bounding box center [405, 186] width 42 height 29
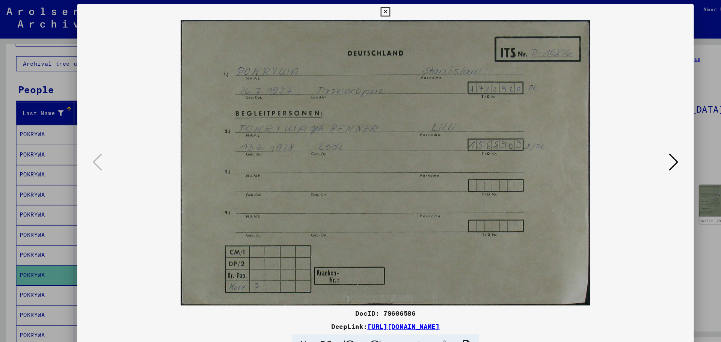
click at [361, 11] on icon at bounding box center [360, 11] width 9 height 9
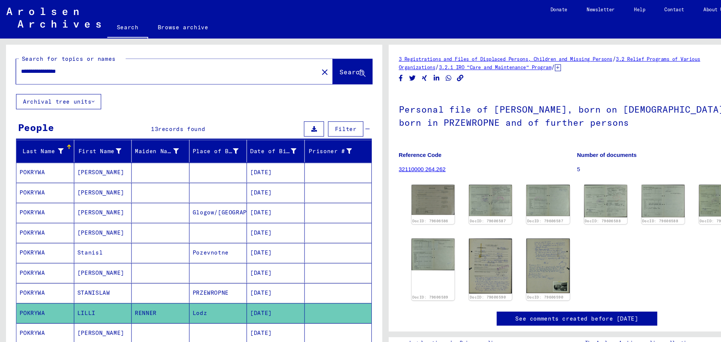
click at [78, 65] on input "**********" at bounding box center [157, 67] width 274 height 8
click at [324, 63] on button "Search" at bounding box center [329, 66] width 37 height 23
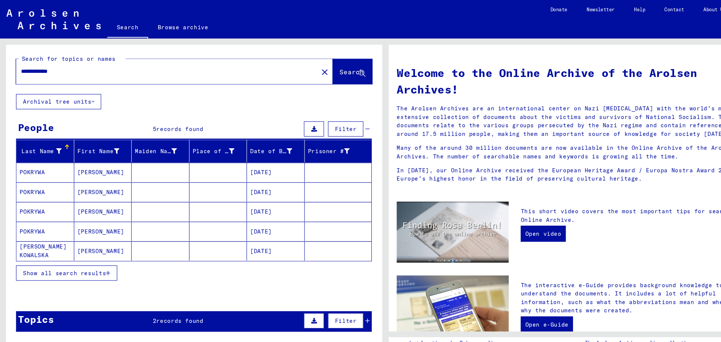
click at [133, 181] on mat-cell at bounding box center [150, 179] width 54 height 18
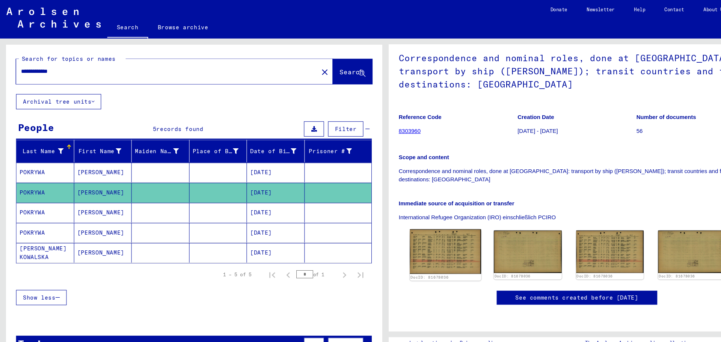
scroll to position [60, 0]
click at [417, 228] on img at bounding box center [416, 235] width 66 height 42
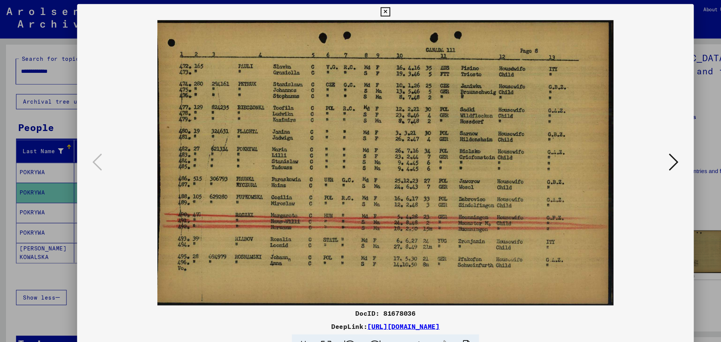
click at [633, 152] on icon at bounding box center [629, 152] width 9 height 18
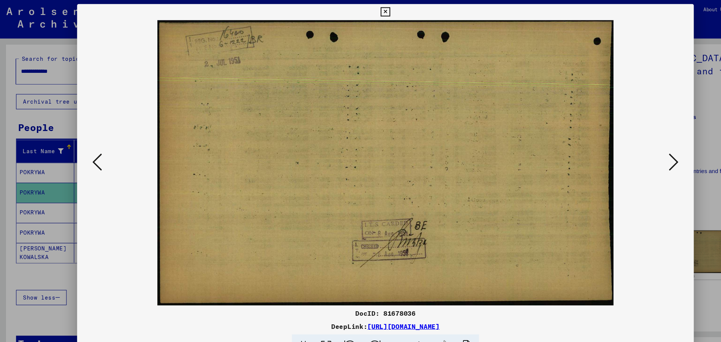
click at [633, 152] on icon at bounding box center [629, 152] width 9 height 18
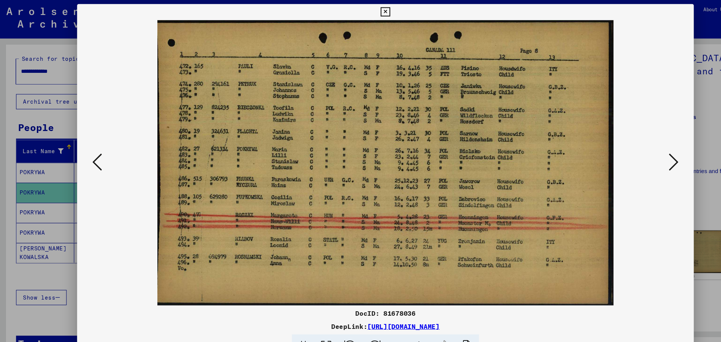
click at [633, 152] on icon at bounding box center [629, 152] width 9 height 18
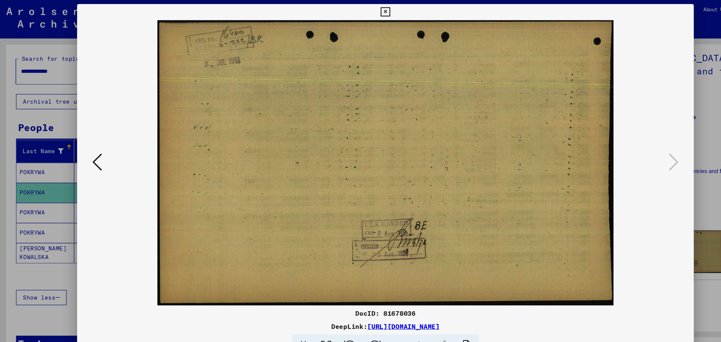
click at [361, 12] on icon at bounding box center [360, 11] width 9 height 9
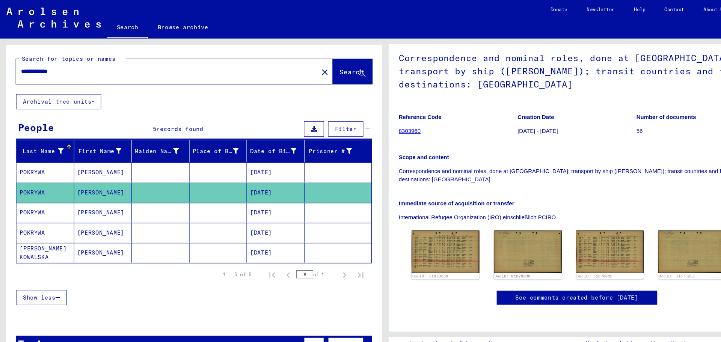
click at [136, 199] on mat-cell at bounding box center [150, 199] width 54 height 18
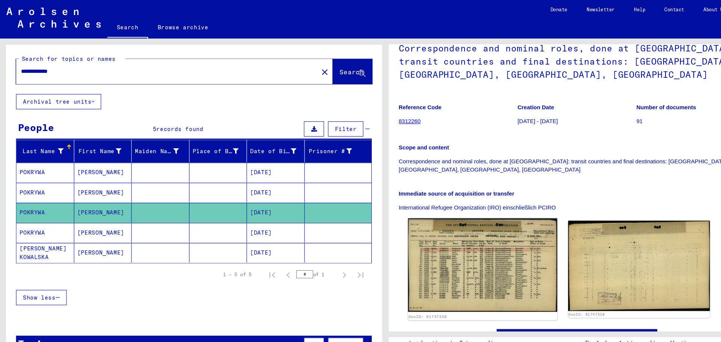
scroll to position [70, 0]
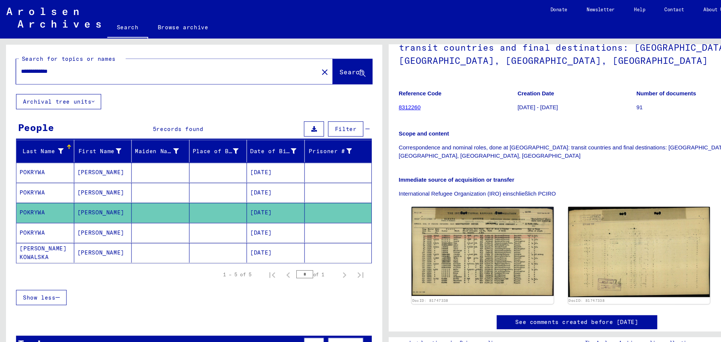
click at [151, 217] on mat-cell at bounding box center [150, 217] width 54 height 18
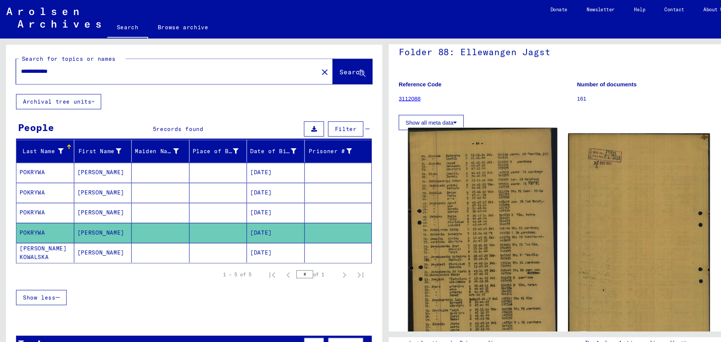
scroll to position [105, 0]
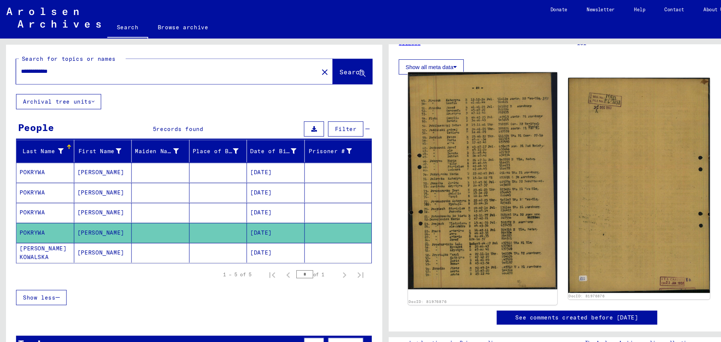
click at [440, 157] on img at bounding box center [450, 169] width 139 height 203
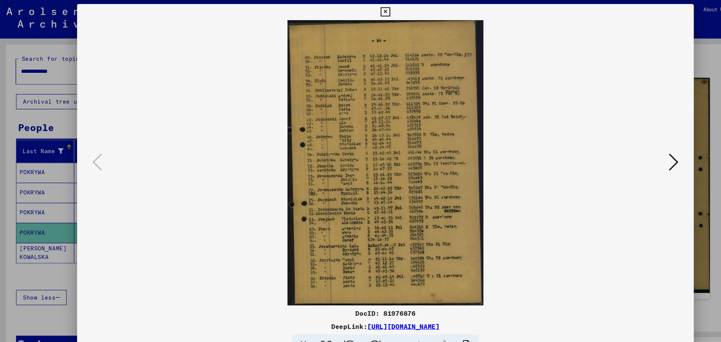
click at [355, 9] on button at bounding box center [360, 11] width 13 height 15
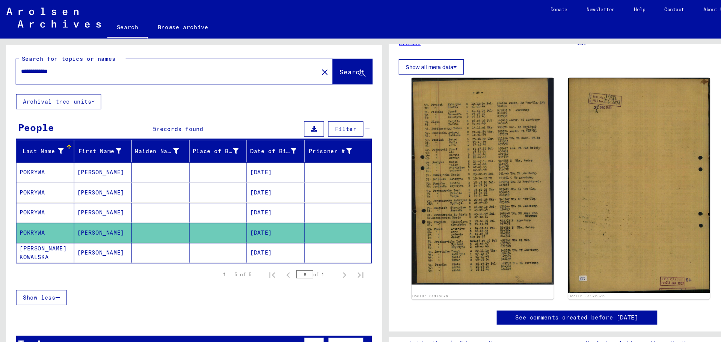
click at [108, 231] on mat-cell "MARIA" at bounding box center [96, 236] width 54 height 18
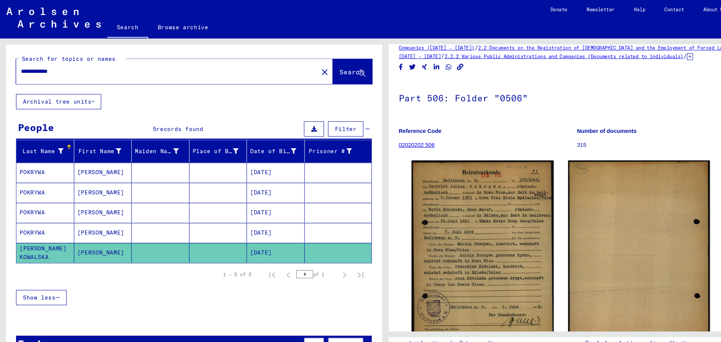
scroll to position [35, 0]
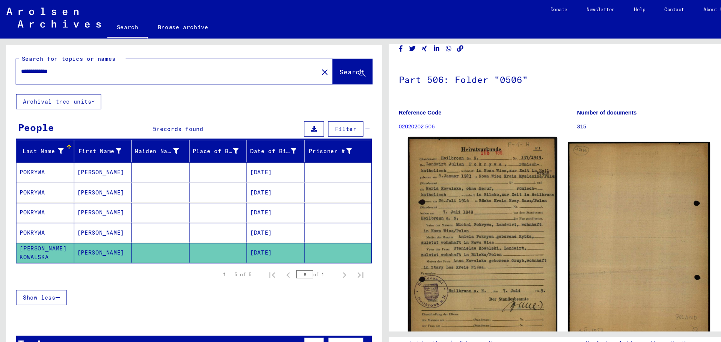
click at [443, 224] on img at bounding box center [450, 224] width 139 height 192
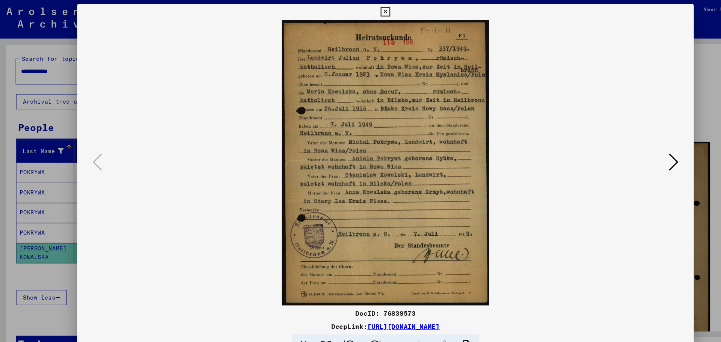
drag, startPoint x: 359, startPoint y: 12, endPoint x: 362, endPoint y: 9, distance: 4.3
click at [359, 12] on icon at bounding box center [360, 11] width 9 height 9
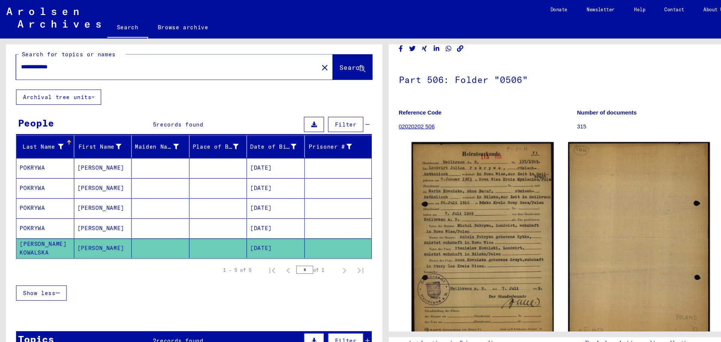
scroll to position [0, 0]
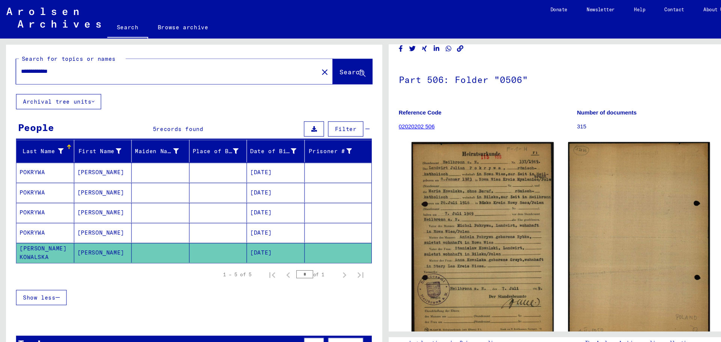
click at [138, 156] on mat-cell at bounding box center [150, 161] width 54 height 18
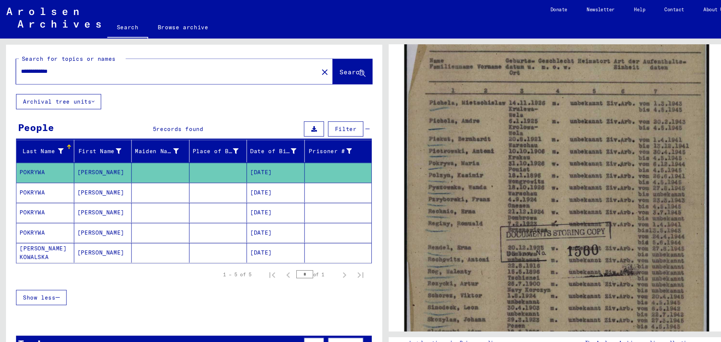
scroll to position [176, 0]
click at [534, 209] on img at bounding box center [520, 185] width 285 height 404
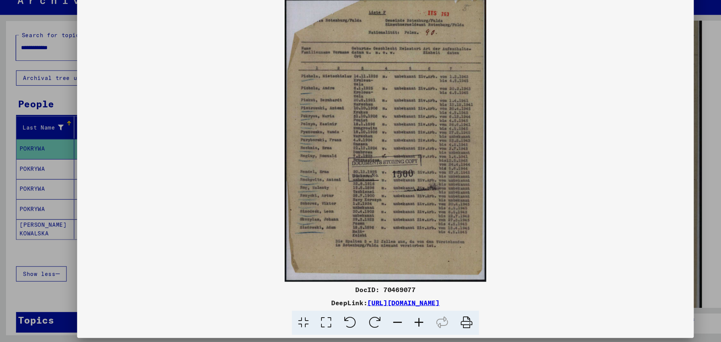
scroll to position [0, 0]
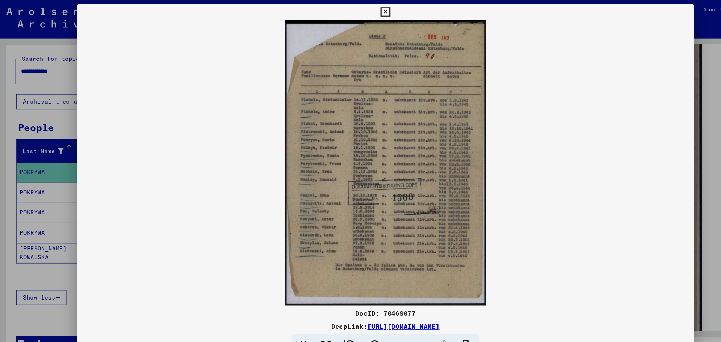
click at [356, 11] on icon at bounding box center [360, 11] width 9 height 9
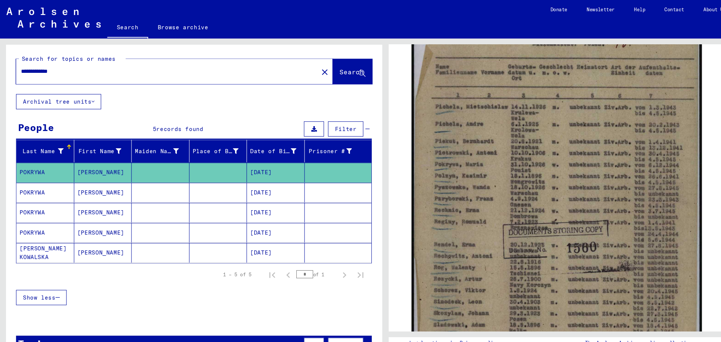
click at [33, 66] on input "**********" at bounding box center [157, 67] width 274 height 8
click at [318, 68] on span "Search" at bounding box center [329, 67] width 23 height 8
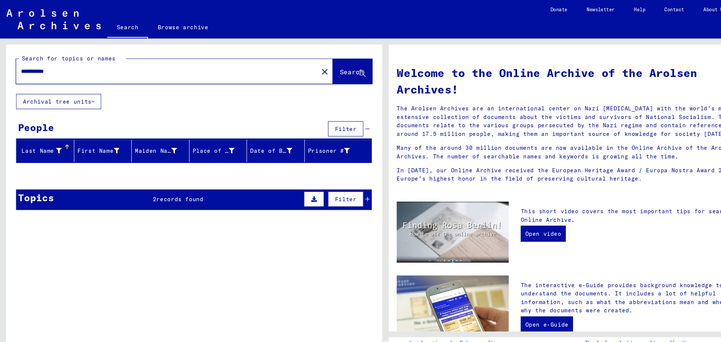
click at [28, 65] on input "**********" at bounding box center [154, 67] width 269 height 8
type input "**********"
click at [337, 64] on span "Search" at bounding box center [329, 67] width 23 height 8
click at [75, 65] on input "**********" at bounding box center [154, 67] width 269 height 8
